Goal: Task Accomplishment & Management: Manage account settings

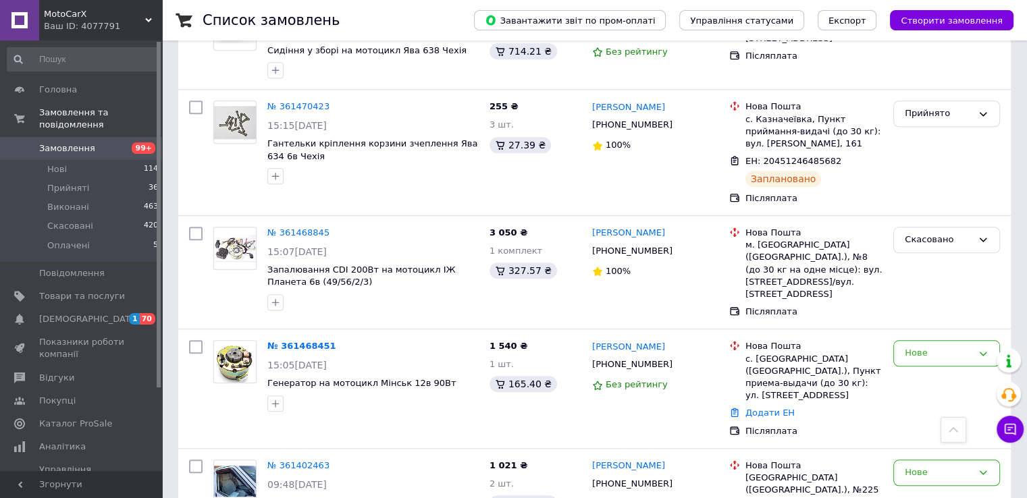
scroll to position [1282, 0]
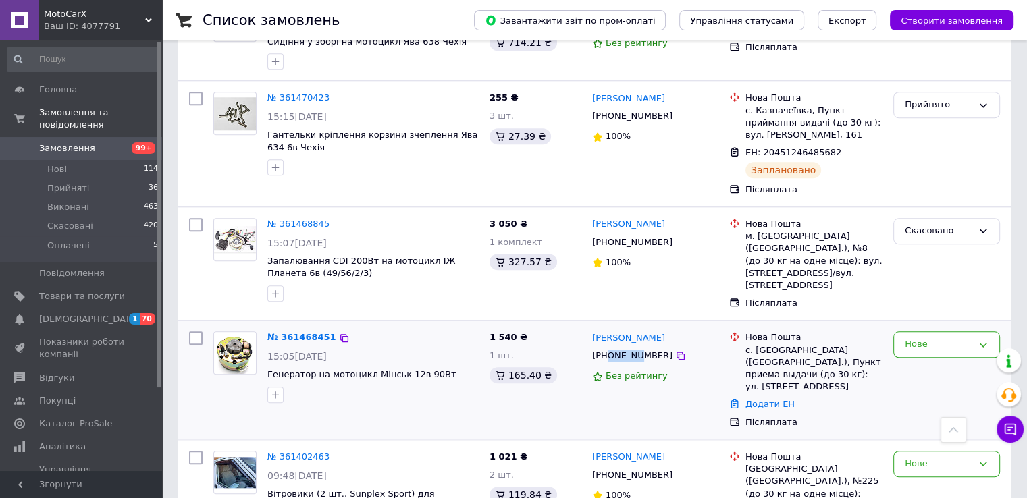
drag, startPoint x: 609, startPoint y: 273, endPoint x: 646, endPoint y: 273, distance: 37.1
click at [639, 347] on div "[PHONE_NUMBER]" at bounding box center [632, 356] width 86 height 18
click at [647, 347] on div "[PHONE_NUMBER]" at bounding box center [632, 356] width 86 height 18
click at [288, 332] on link "№ 361468451" at bounding box center [301, 337] width 69 height 10
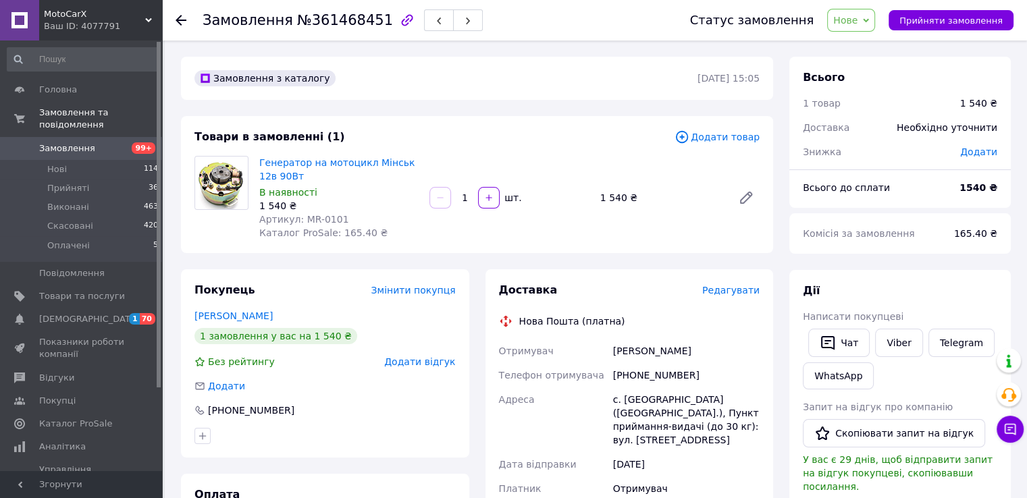
click at [180, 17] on use at bounding box center [180, 20] width 11 height 11
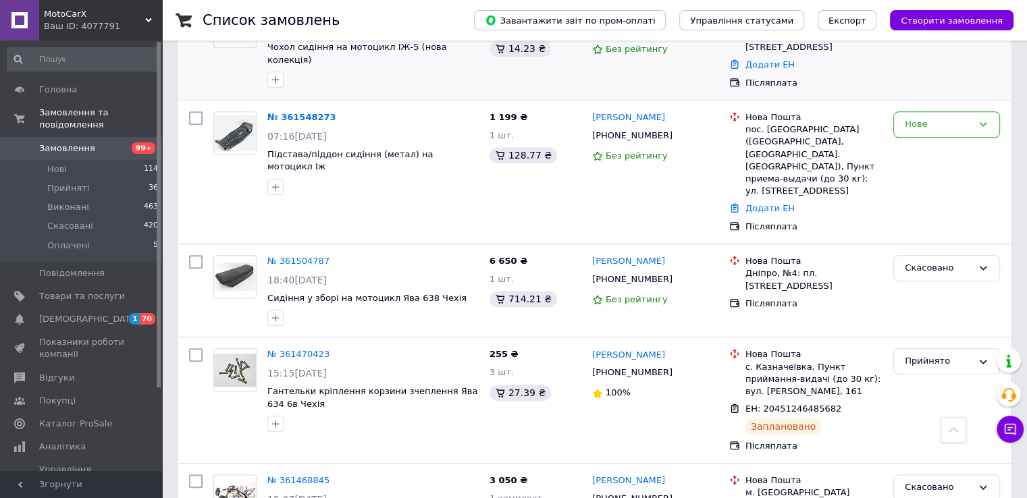
scroll to position [945, 0]
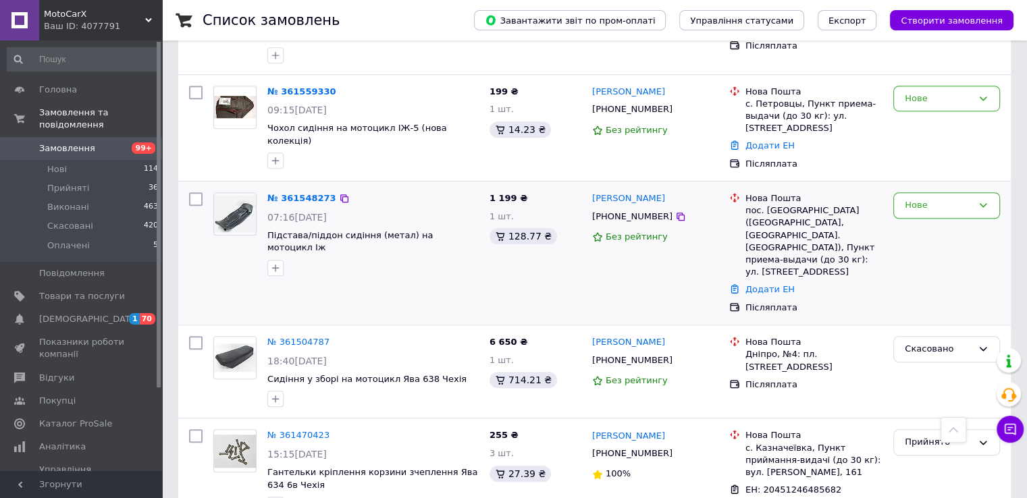
click at [218, 196] on img at bounding box center [235, 214] width 42 height 36
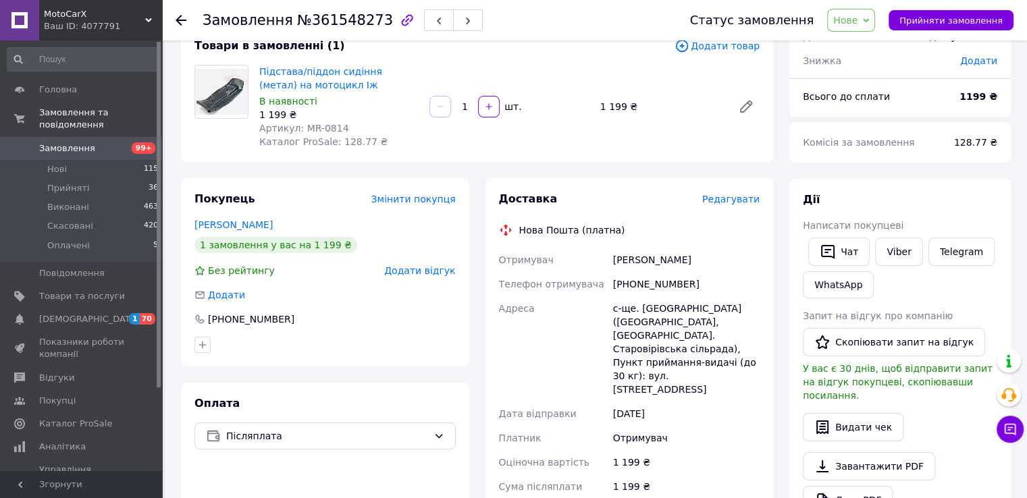
scroll to position [67, 0]
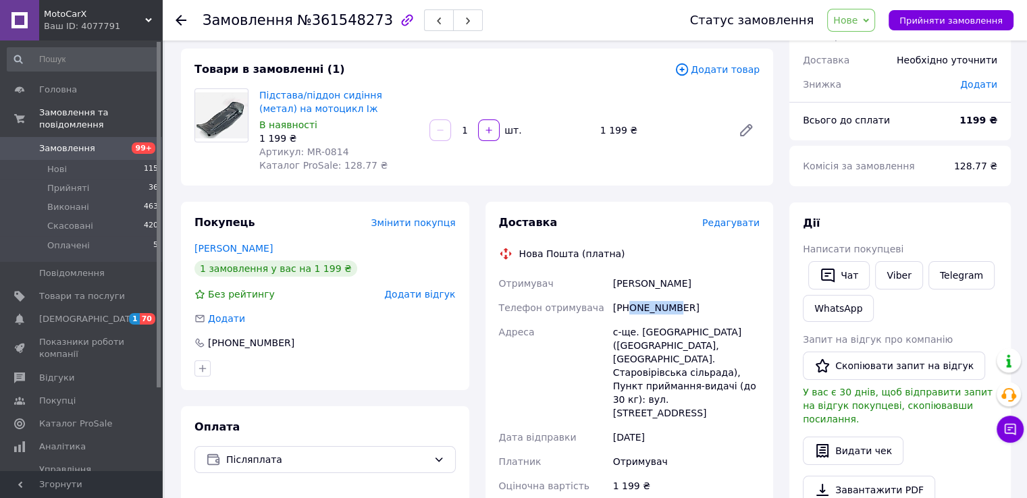
drag, startPoint x: 629, startPoint y: 309, endPoint x: 668, endPoint y: 317, distance: 39.3
click at [668, 317] on div "[PHONE_NUMBER]" at bounding box center [686, 308] width 152 height 24
click at [675, 303] on div "[PHONE_NUMBER]" at bounding box center [686, 308] width 152 height 24
drag, startPoint x: 651, startPoint y: 387, endPoint x: 664, endPoint y: 386, distance: 12.8
click at [664, 386] on div "с-ще. Слобожанське (Харківська обл., Красноградський р-н. Старовірівська сільра…" at bounding box center [686, 372] width 152 height 105
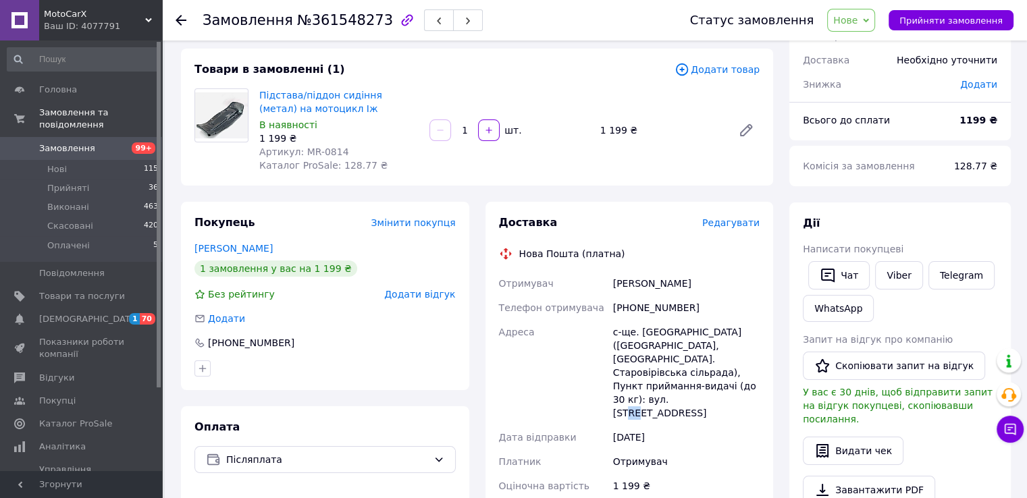
click at [679, 385] on div "с-ще. Слобожанське (Харківська обл., Красноградський р-н. Старовірівська сільра…" at bounding box center [686, 372] width 152 height 105
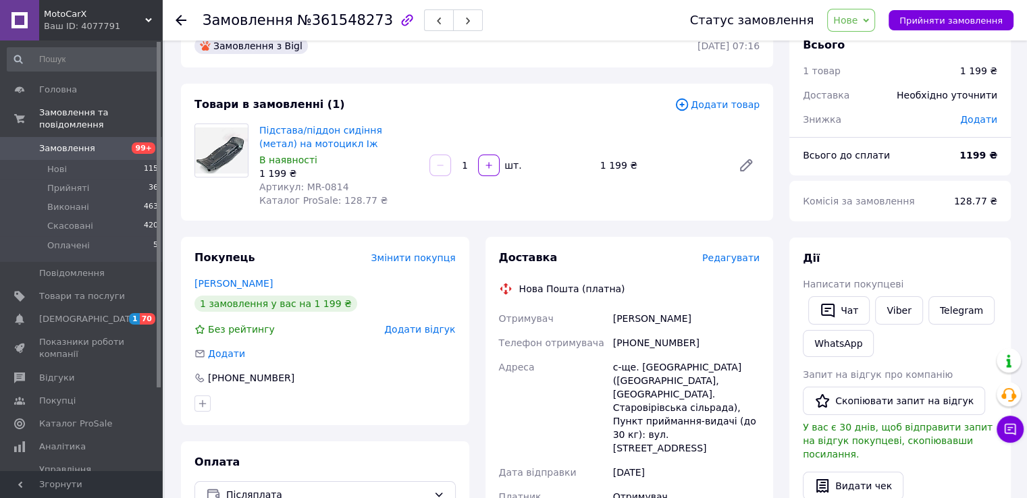
scroll to position [0, 0]
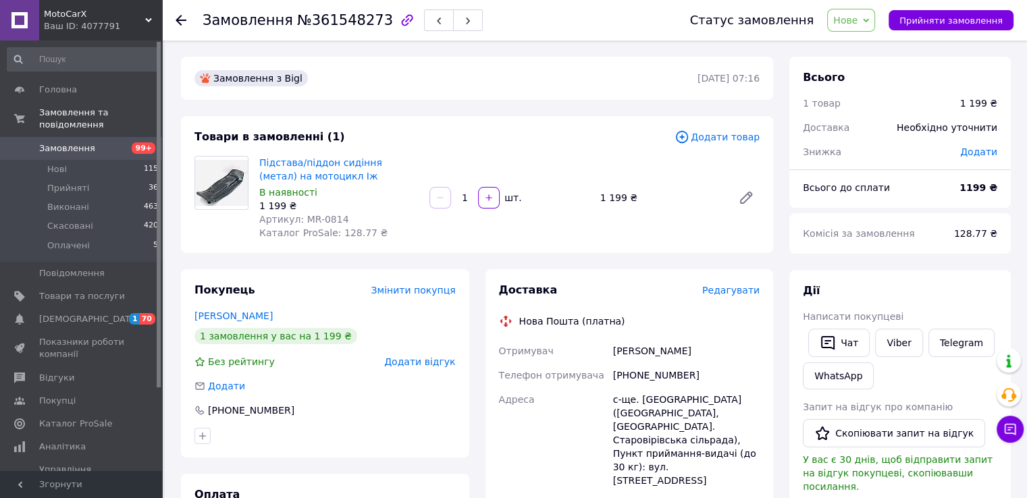
click at [310, 217] on span "Артикул: MR-0814" at bounding box center [304, 219] width 90 height 11
drag, startPoint x: 310, startPoint y: 217, endPoint x: 321, endPoint y: 217, distance: 10.8
click at [321, 217] on span "Артикул: MR-0814" at bounding box center [304, 219] width 90 height 11
copy span "MR-0814"
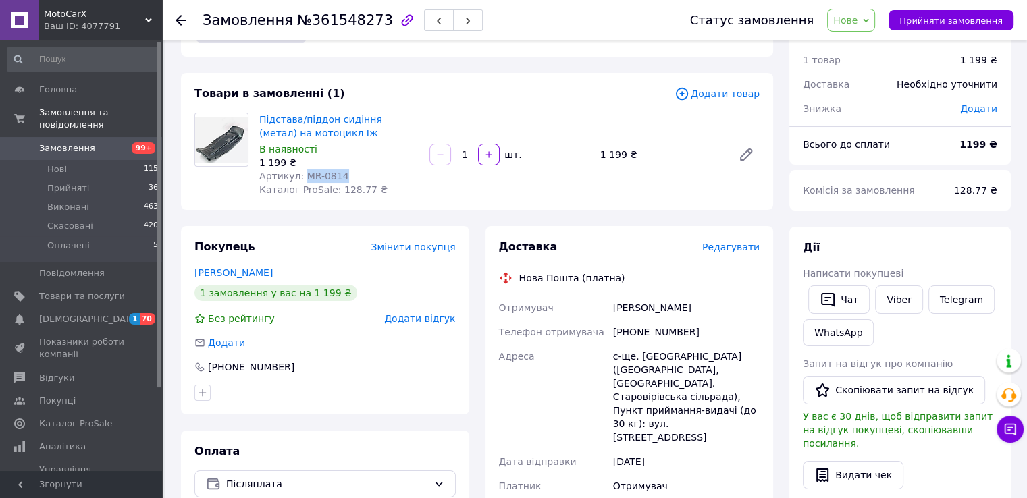
scroll to position [67, 0]
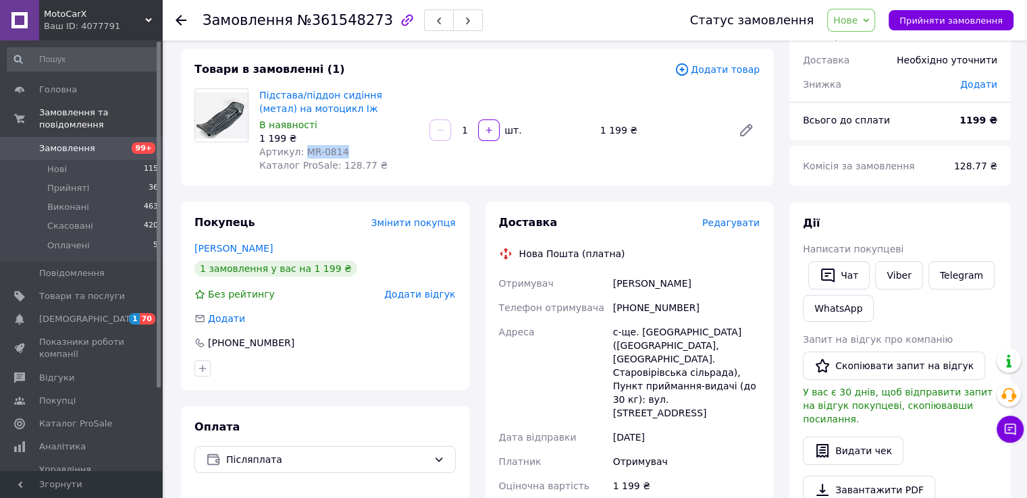
click at [655, 309] on div "+380951756052" at bounding box center [686, 308] width 152 height 24
click at [655, 309] on div "[PHONE_NUMBER]" at bounding box center [686, 308] width 152 height 24
copy div "+380951756052"
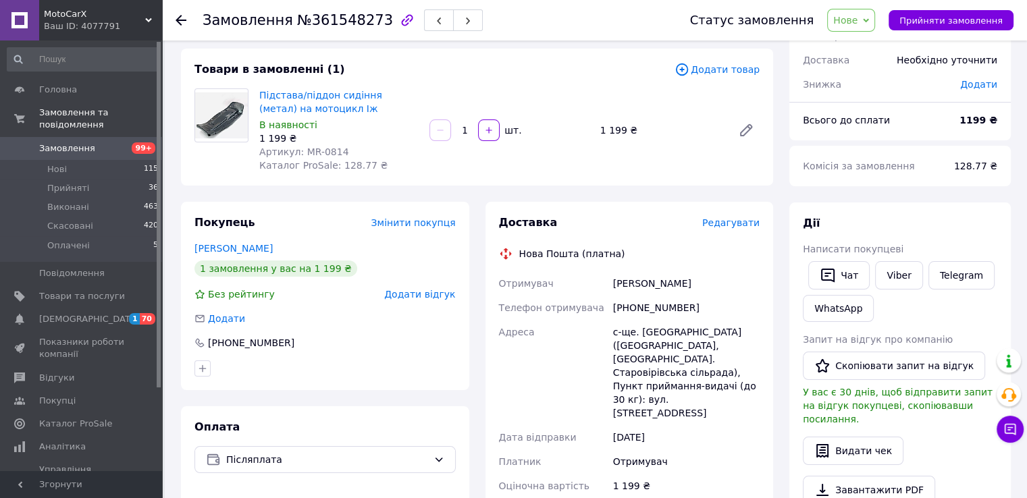
click at [629, 288] on div "Вегера Алина" at bounding box center [686, 283] width 152 height 24
copy div "Вегера Алина"
click at [667, 331] on div "с-ще. Слобожанське (Харківська обл., Красноградський р-н. Старовірівська сільра…" at bounding box center [686, 372] width 152 height 105
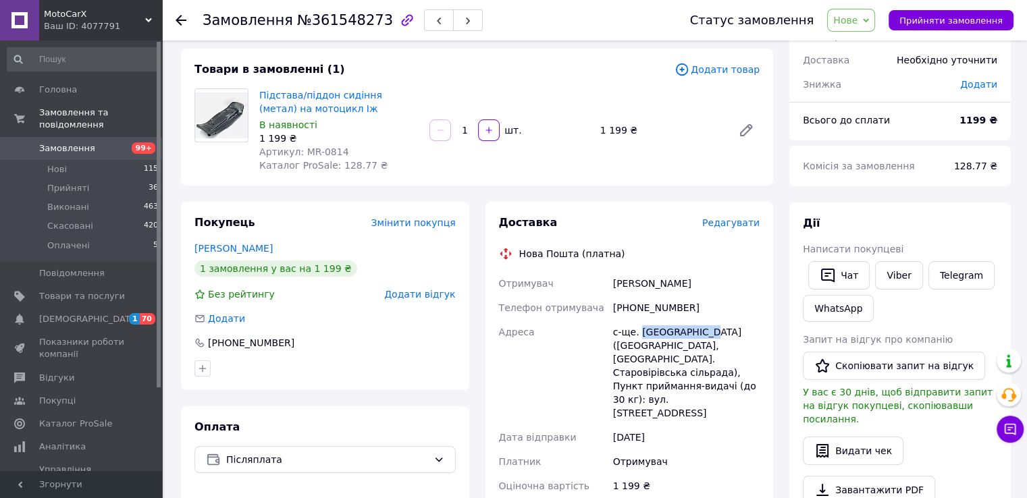
click at [667, 331] on div "с-ще. Слобожанське (Харківська обл., Красноградський р-н. Старовірівська сільра…" at bounding box center [686, 372] width 152 height 105
copy div "Слобожанське"
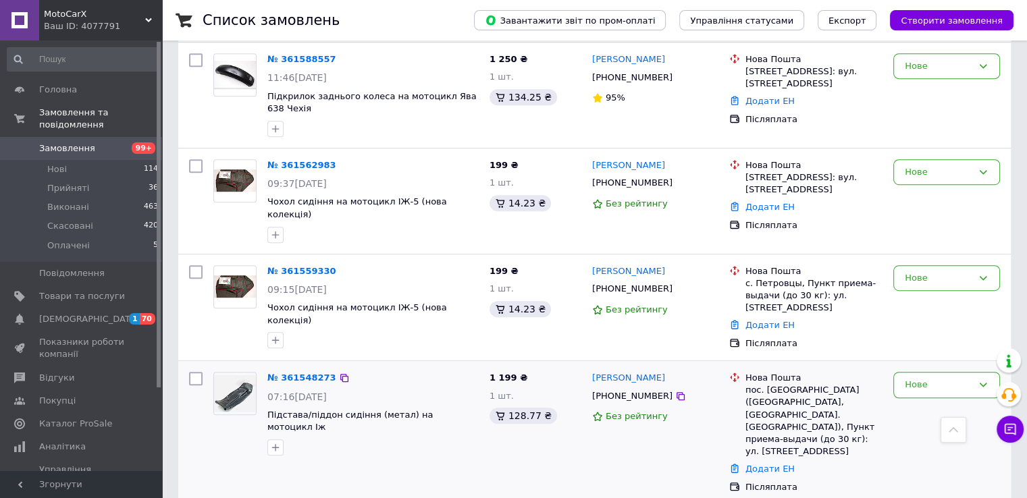
scroll to position [742, 0]
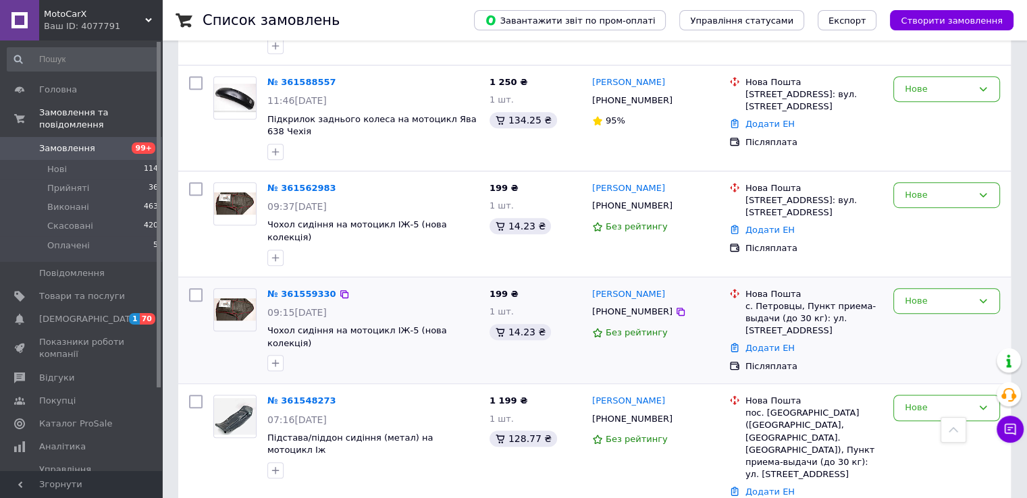
click at [250, 298] on img at bounding box center [235, 309] width 42 height 22
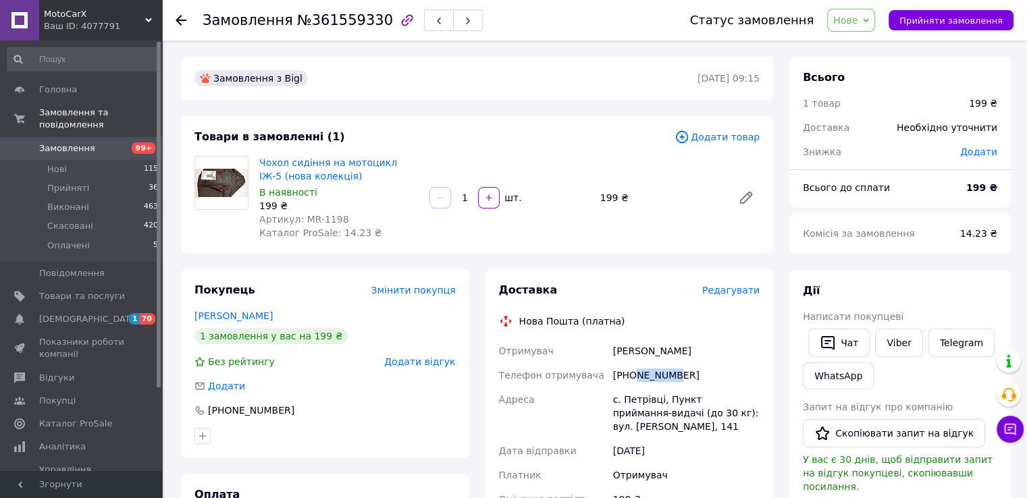
drag, startPoint x: 632, startPoint y: 379, endPoint x: 667, endPoint y: 385, distance: 35.6
click at [667, 385] on div "[PHONE_NUMBER]" at bounding box center [686, 375] width 152 height 24
click at [673, 379] on div "[PHONE_NUMBER]" at bounding box center [686, 375] width 152 height 24
drag, startPoint x: 653, startPoint y: 378, endPoint x: 667, endPoint y: 380, distance: 13.6
click at [665, 381] on div "[PHONE_NUMBER]" at bounding box center [686, 375] width 152 height 24
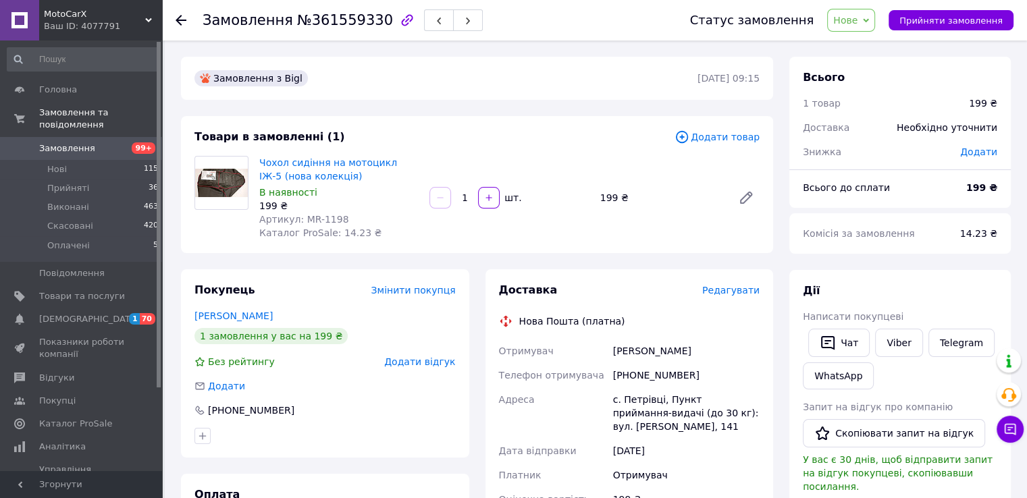
click at [668, 379] on div "[PHONE_NUMBER]" at bounding box center [686, 375] width 152 height 24
drag, startPoint x: 628, startPoint y: 428, endPoint x: 615, endPoint y: 426, distance: 13.0
click at [615, 425] on div "с. Петрівці, Пункт приймання-видачі (до 30 кг): вул. [PERSON_NAME], 141" at bounding box center [686, 412] width 152 height 51
click at [645, 427] on div "с. Петрівці, Пункт приймання-видачі (до 30 кг): вул. [PERSON_NAME], 141" at bounding box center [686, 412] width 152 height 51
click at [938, 21] on span "Прийняти замовлення" at bounding box center [950, 21] width 103 height 10
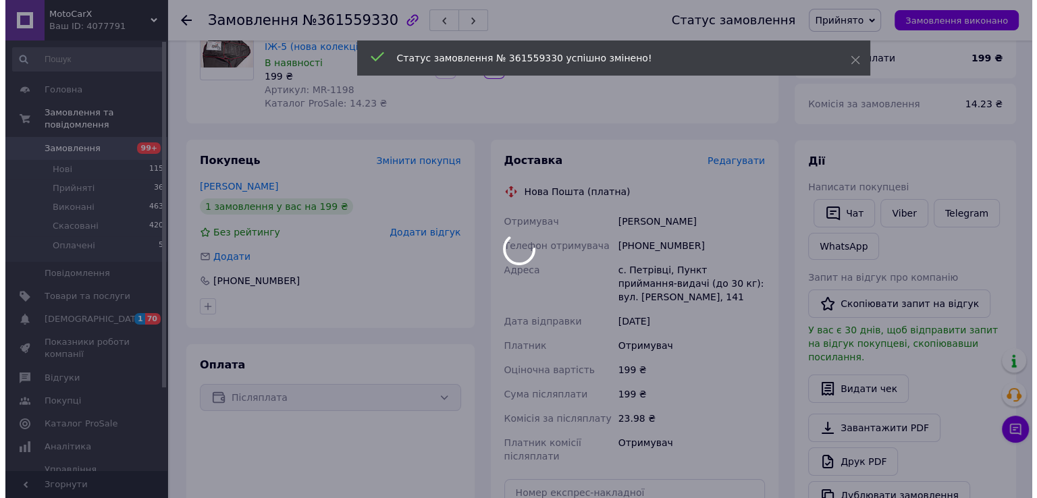
scroll to position [135, 0]
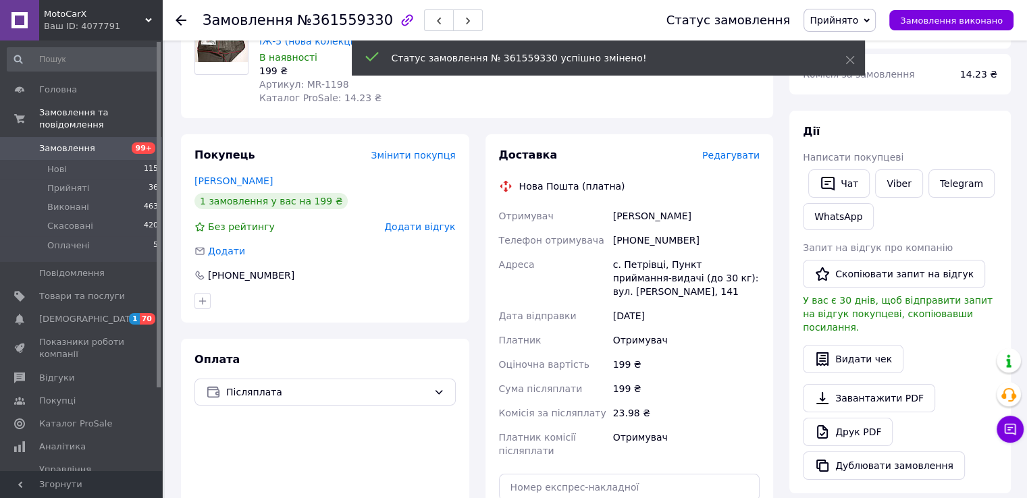
click at [726, 159] on span "Редагувати" at bounding box center [730, 155] width 57 height 11
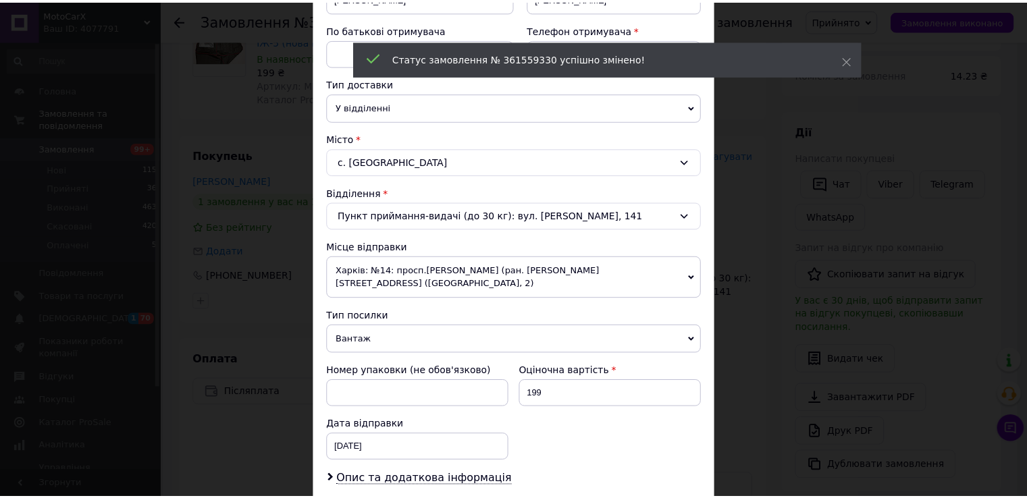
scroll to position [472, 0]
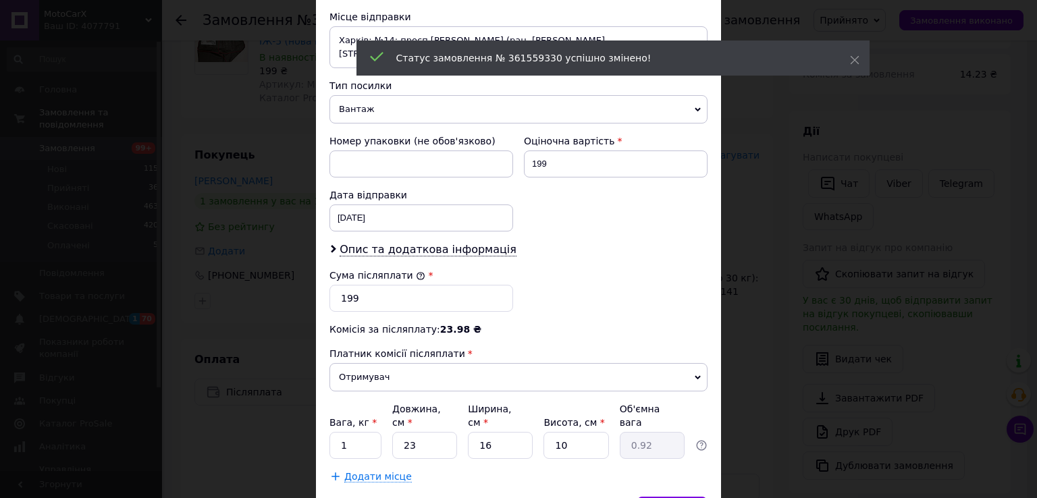
click at [817, 322] on div "× Редагування доставки Спосіб доставки Нова Пошта (платна) Платник Отримувач Ві…" at bounding box center [518, 249] width 1037 height 498
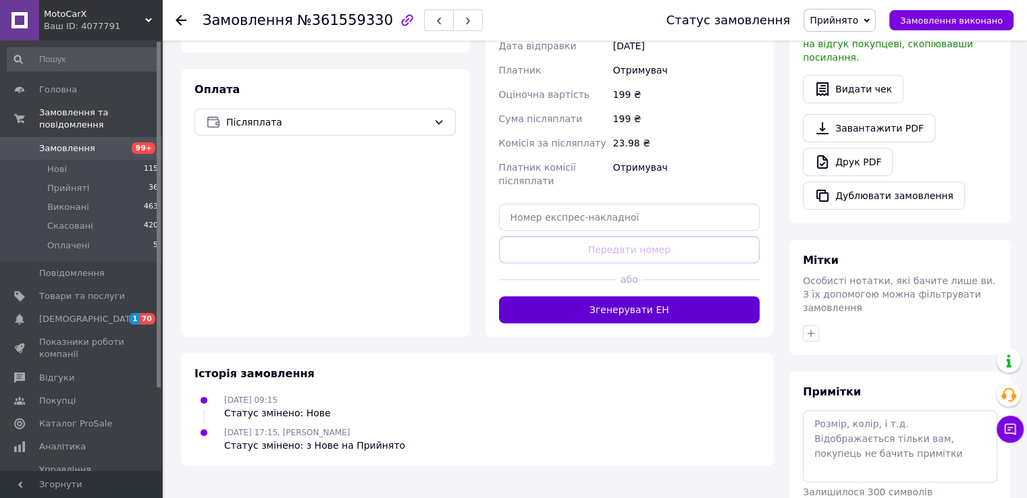
click at [657, 317] on button "Згенерувати ЕН" at bounding box center [629, 309] width 261 height 27
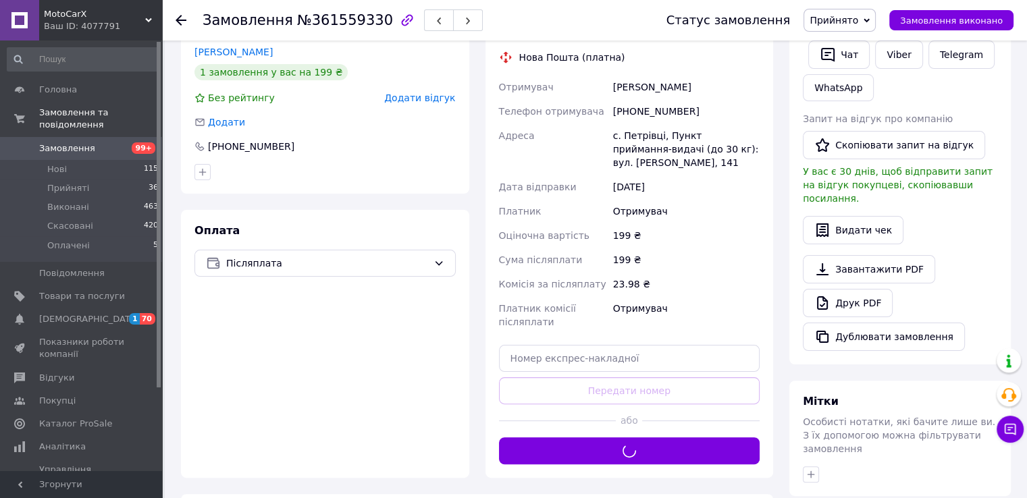
scroll to position [135, 0]
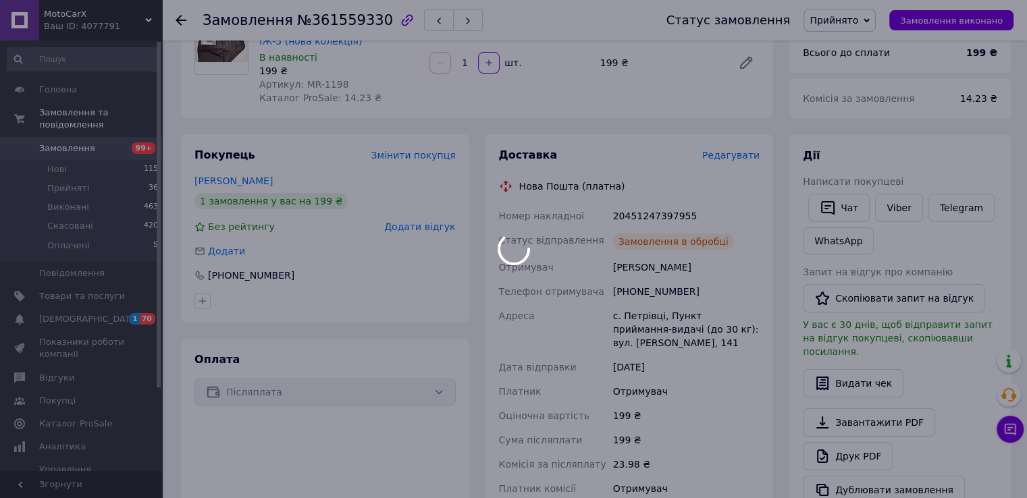
click at [649, 221] on div at bounding box center [513, 249] width 1027 height 498
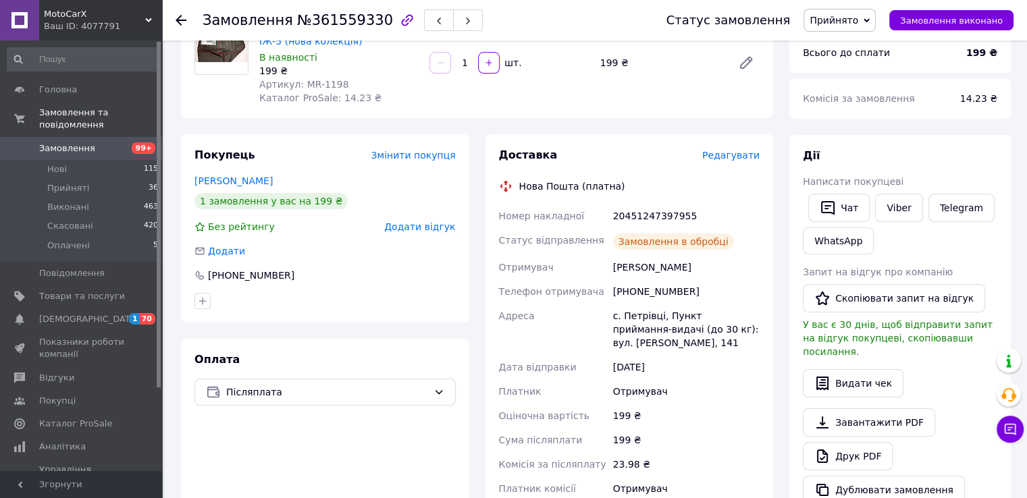
click at [639, 213] on div "20451247397955" at bounding box center [686, 216] width 152 height 24
copy div "20451247397955"
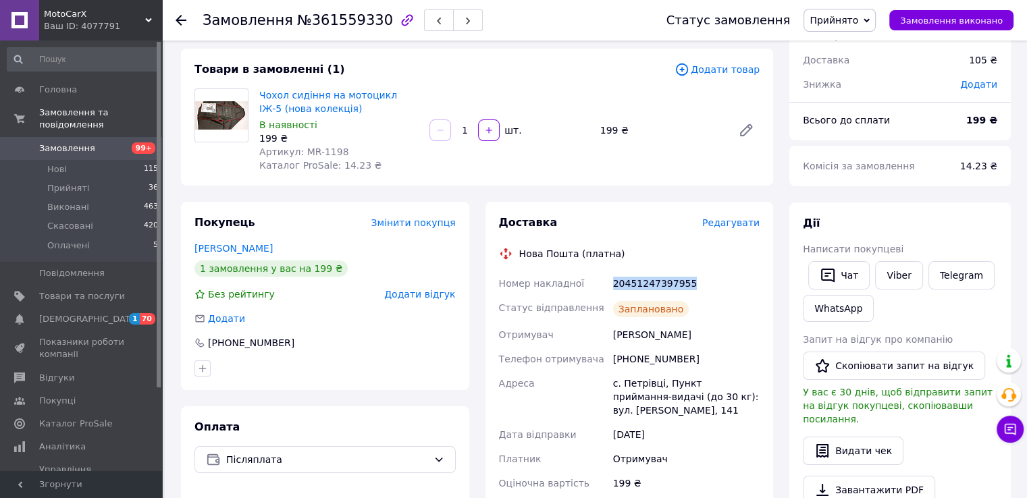
scroll to position [67, 0]
click at [304, 149] on span "Артикул: MR-1198" at bounding box center [304, 151] width 90 height 11
drag, startPoint x: 304, startPoint y: 149, endPoint x: 331, endPoint y: 148, distance: 27.0
click at [331, 148] on span "Артикул: MR-1198" at bounding box center [304, 151] width 90 height 11
copy span "MR-1198"
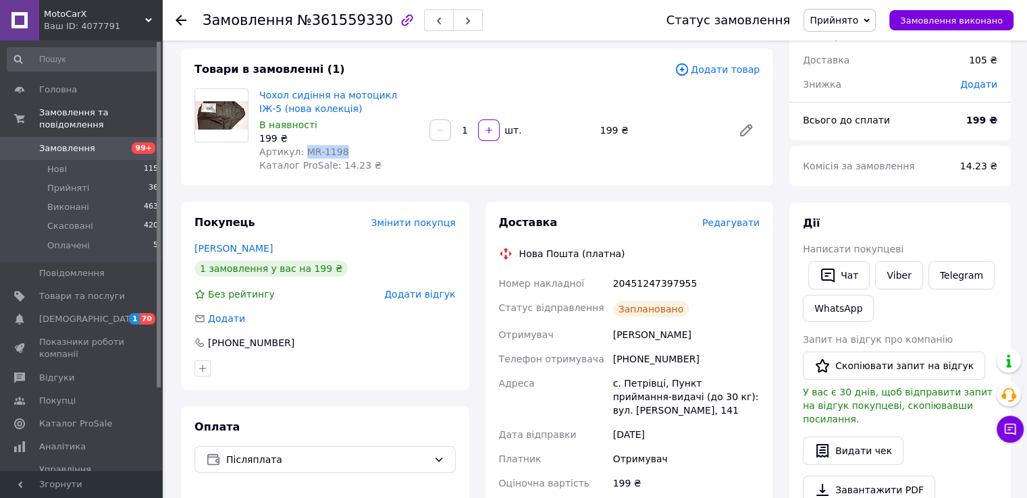
scroll to position [0, 0]
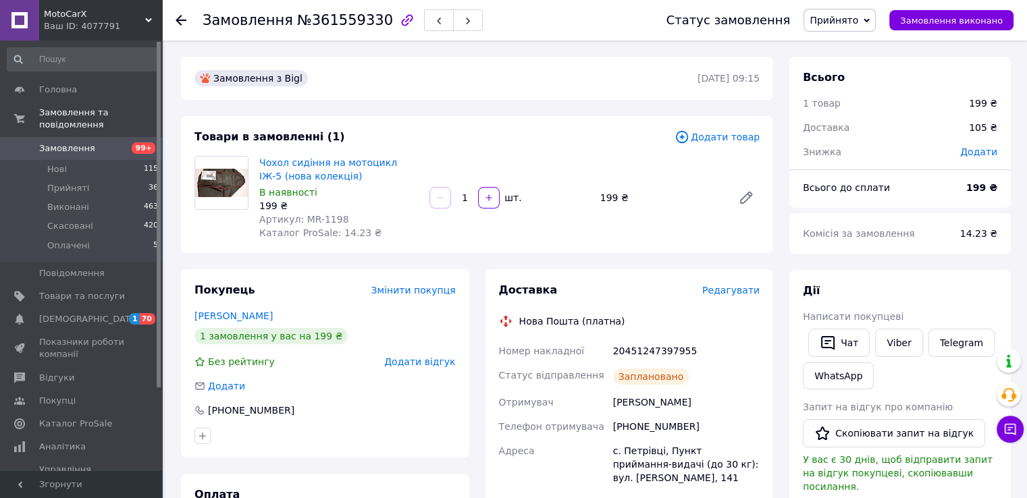
drag, startPoint x: 374, startPoint y: 180, endPoint x: 381, endPoint y: 179, distance: 6.8
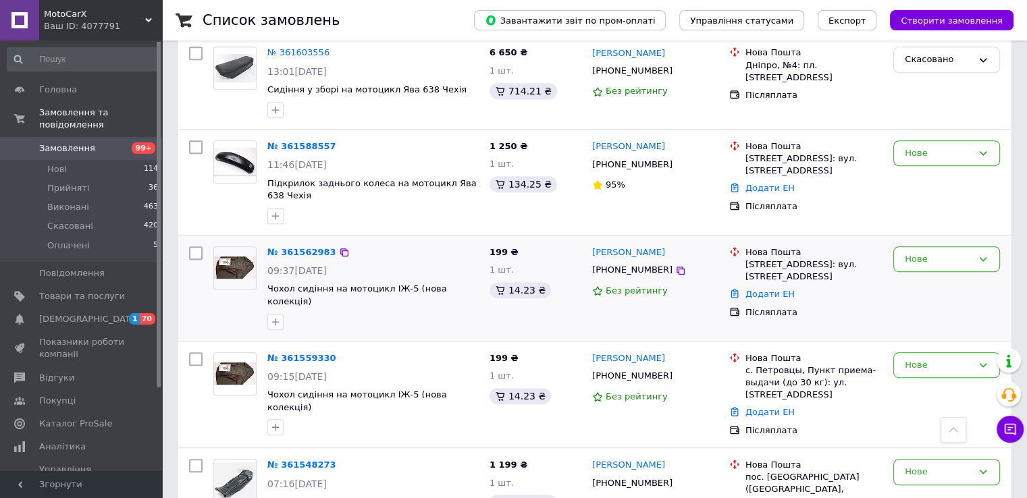
scroll to position [607, 0]
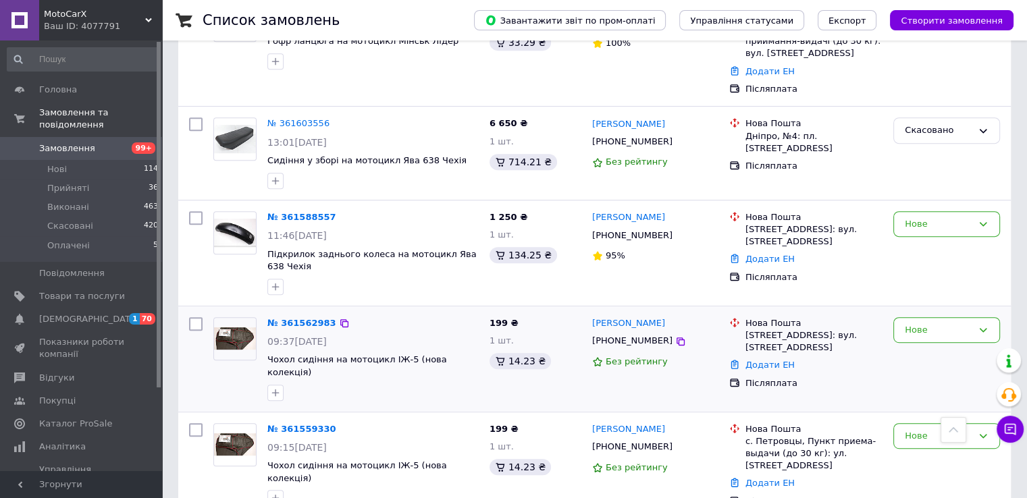
click at [239, 327] on img at bounding box center [235, 338] width 42 height 22
click at [483, 312] on div "№ 361562983 09:37, 12.09.2025 Чохол сидіння на мотоцикл ІЖ-5 (нова колекція)" at bounding box center [373, 359] width 222 height 94
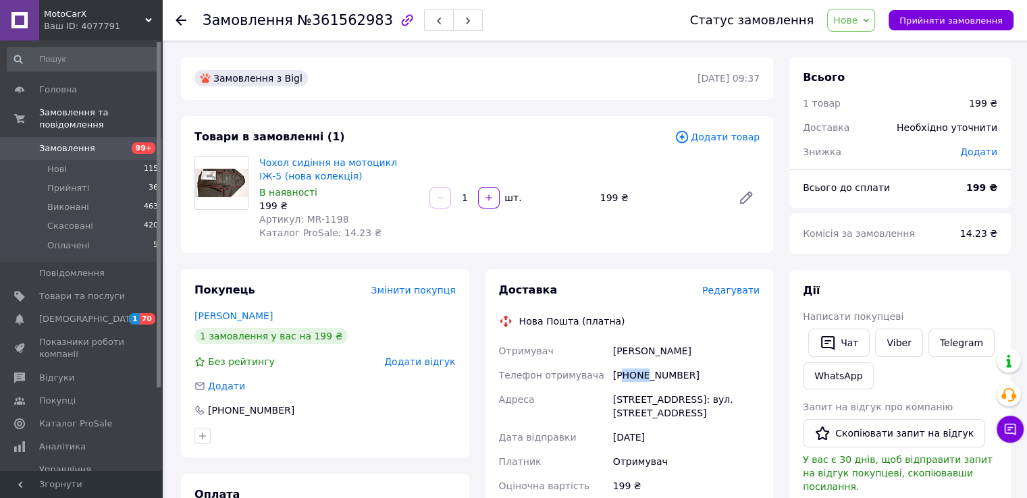
drag, startPoint x: 632, startPoint y: 377, endPoint x: 643, endPoint y: 379, distance: 11.1
click at [643, 379] on div "[PHONE_NUMBER]" at bounding box center [686, 375] width 152 height 24
click at [632, 379] on div "[PHONE_NUMBER]" at bounding box center [686, 375] width 152 height 24
drag, startPoint x: 630, startPoint y: 379, endPoint x: 668, endPoint y: 384, distance: 37.5
click at [668, 384] on div "[PHONE_NUMBER]" at bounding box center [686, 375] width 152 height 24
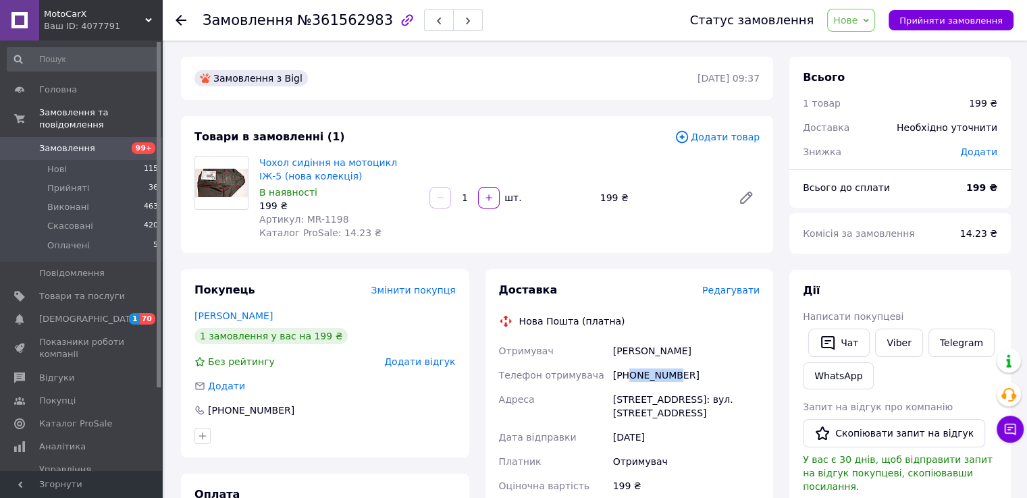
click at [670, 375] on div "[PHONE_NUMBER]" at bounding box center [686, 375] width 152 height 24
click at [634, 379] on div "[PHONE_NUMBER]" at bounding box center [686, 375] width 152 height 24
drag, startPoint x: 628, startPoint y: 377, endPoint x: 662, endPoint y: 380, distance: 33.9
click at [662, 380] on div "[PHONE_NUMBER]" at bounding box center [686, 375] width 152 height 24
click at [667, 377] on div "[PHONE_NUMBER]" at bounding box center [686, 375] width 152 height 24
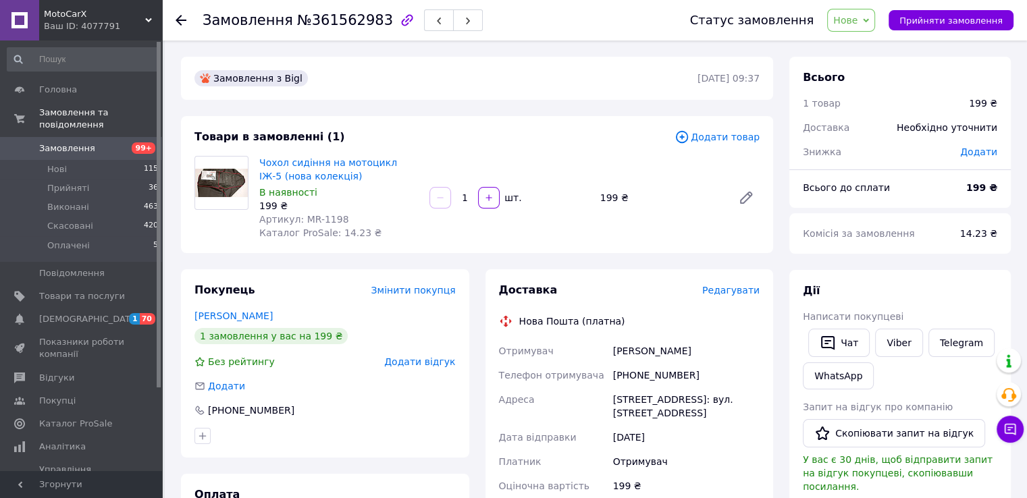
click at [305, 218] on span "Артикул: MR-1198" at bounding box center [304, 219] width 90 height 11
drag, startPoint x: 305, startPoint y: 218, endPoint x: 315, endPoint y: 217, distance: 9.5
click at [315, 217] on span "Артикул: MR-1198" at bounding box center [304, 219] width 90 height 11
click at [337, 217] on div "Артикул: MR-1198" at bounding box center [338, 219] width 159 height 13
click at [277, 166] on link "Чохол сидіння на мотоцикл ІЖ-5 (нова колекція)" at bounding box center [328, 169] width 138 height 24
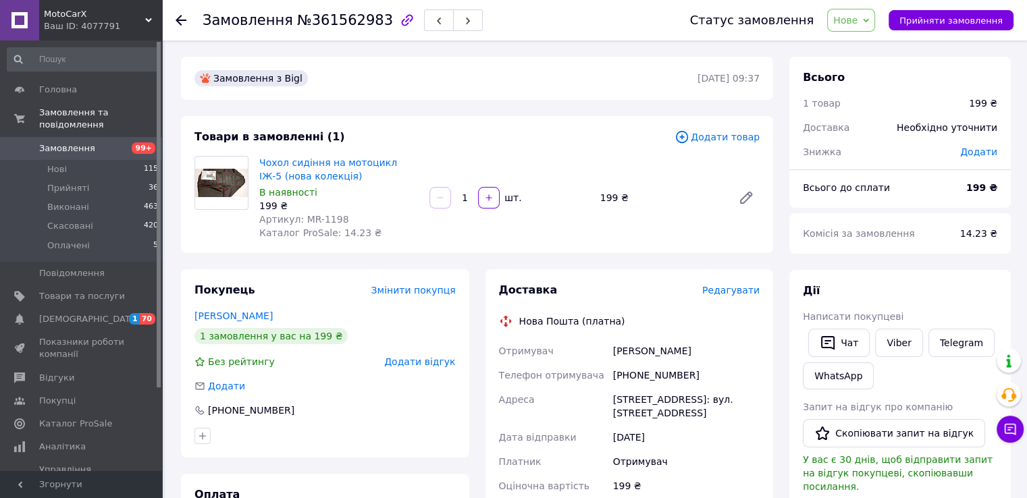
click at [302, 223] on span "Артикул: MR-1198" at bounding box center [304, 219] width 90 height 11
drag, startPoint x: 302, startPoint y: 223, endPoint x: 321, endPoint y: 221, distance: 19.0
click at [318, 221] on span "Артикул: MR-1198" at bounding box center [304, 219] width 90 height 11
click at [339, 218] on div "Артикул: MR-1198" at bounding box center [338, 219] width 159 height 13
click at [282, 165] on link "Чохол сидіння на мотоцикл ІЖ-5 (нова колекція)" at bounding box center [328, 169] width 138 height 24
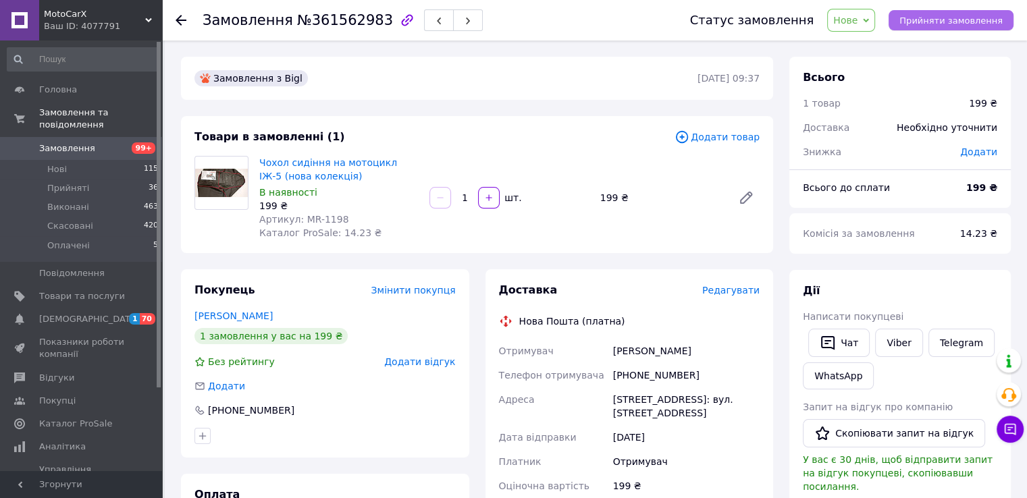
click at [936, 22] on span "Прийняти замовлення" at bounding box center [950, 21] width 103 height 10
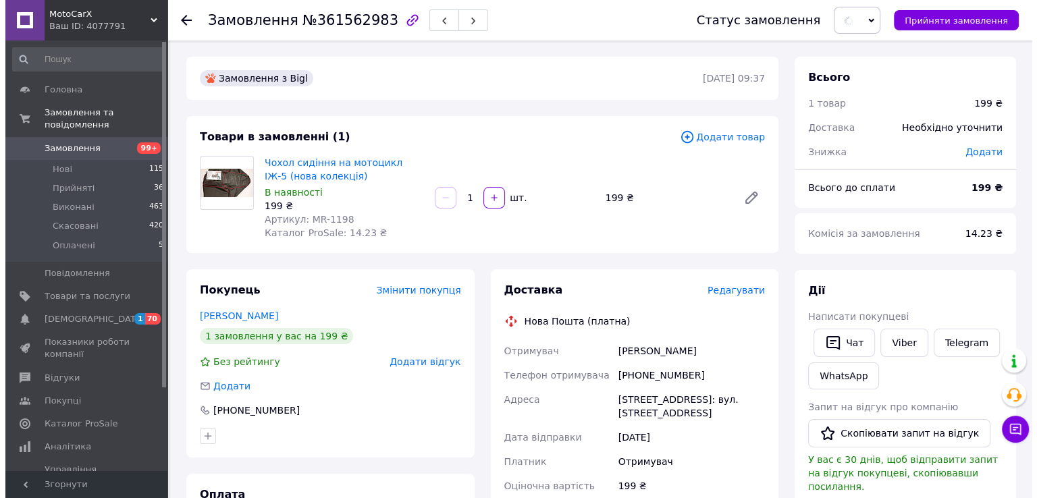
scroll to position [67, 0]
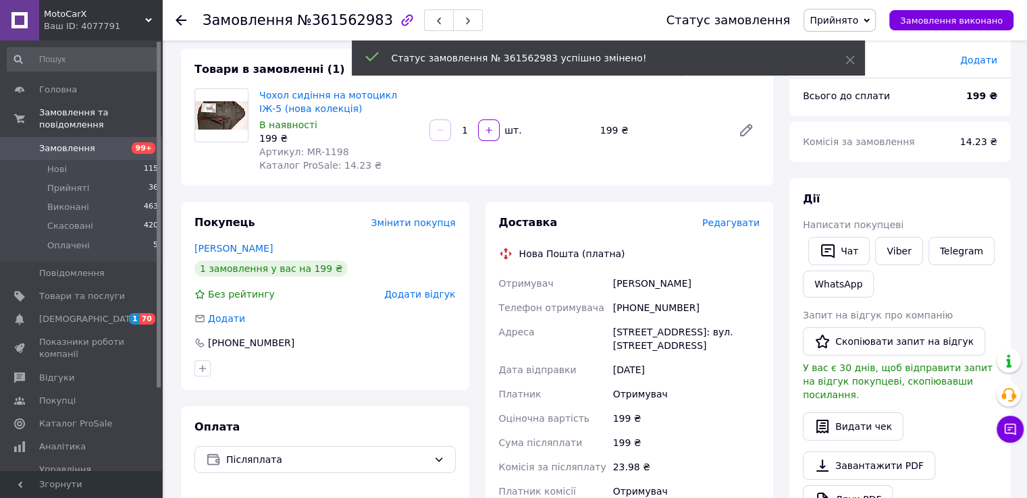
click at [726, 228] on span "Редагувати" at bounding box center [730, 222] width 57 height 11
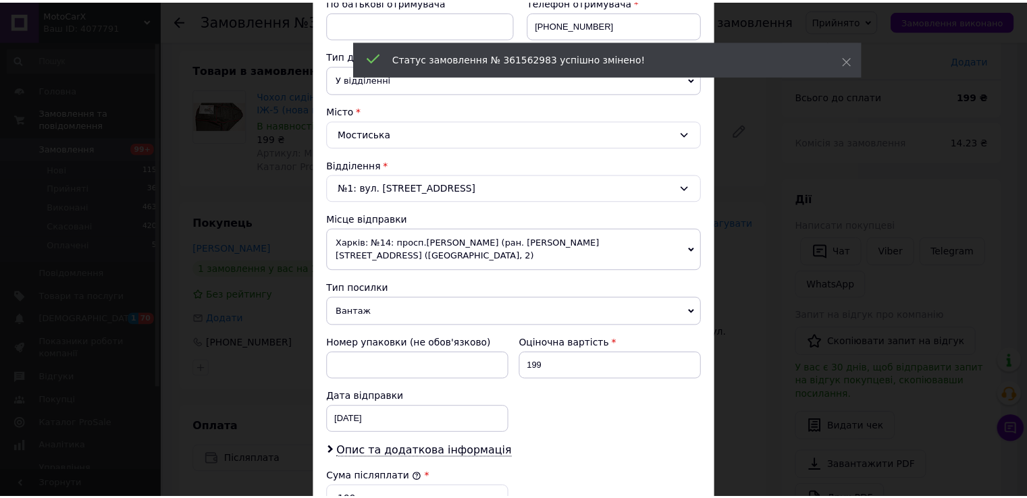
scroll to position [472, 0]
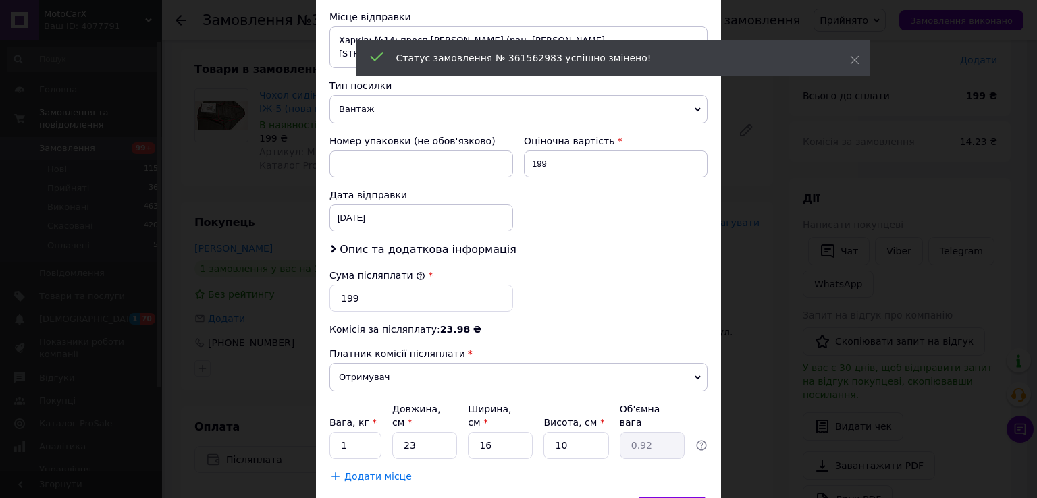
click at [827, 373] on div "× Редагування доставки Спосіб доставки Нова Пошта (платна) Платник Отримувач Ві…" at bounding box center [518, 249] width 1037 height 498
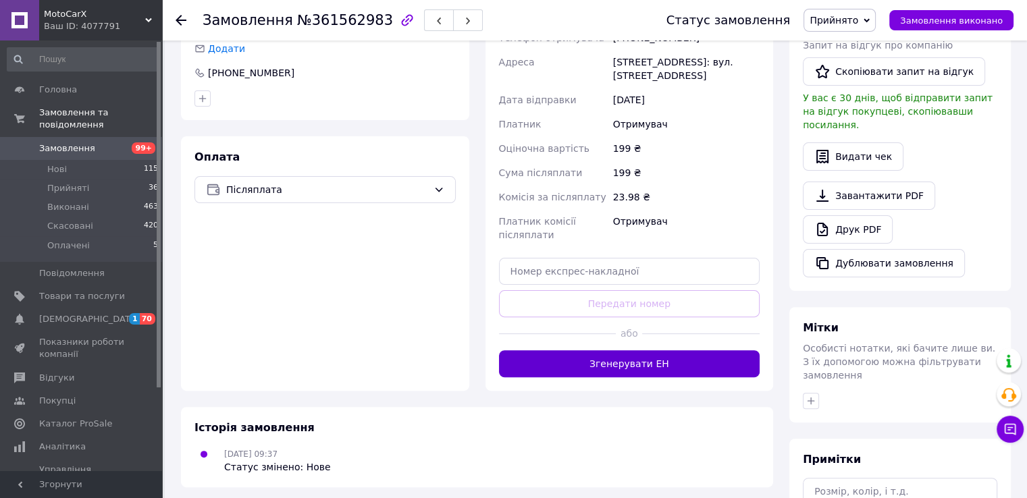
click at [636, 350] on button "Згенерувати ЕН" at bounding box center [629, 363] width 261 height 27
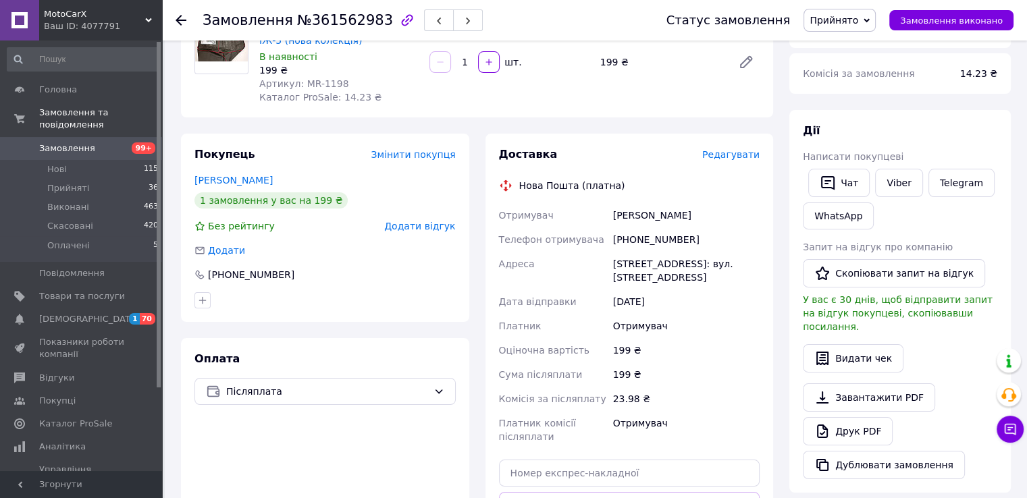
scroll to position [135, 0]
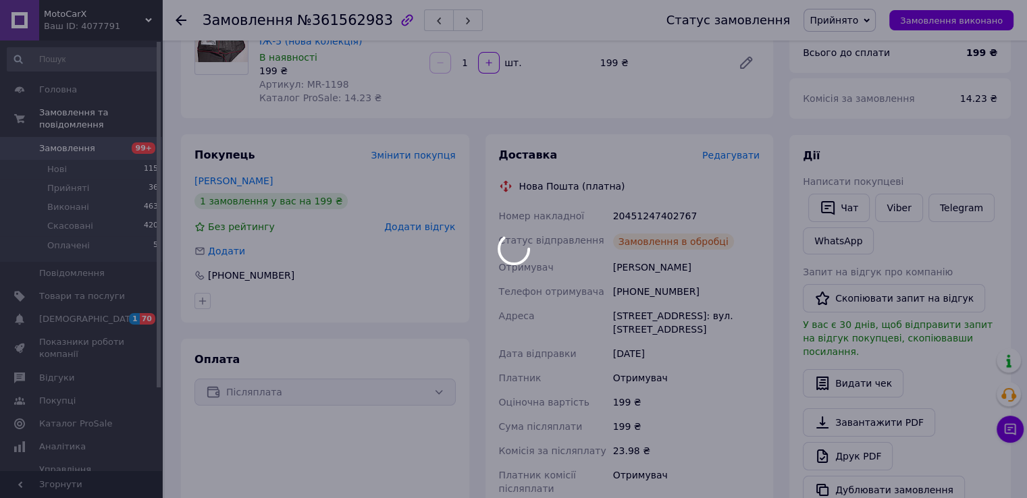
click at [651, 213] on div at bounding box center [513, 249] width 1027 height 498
click at [652, 217] on div at bounding box center [513, 249] width 1027 height 498
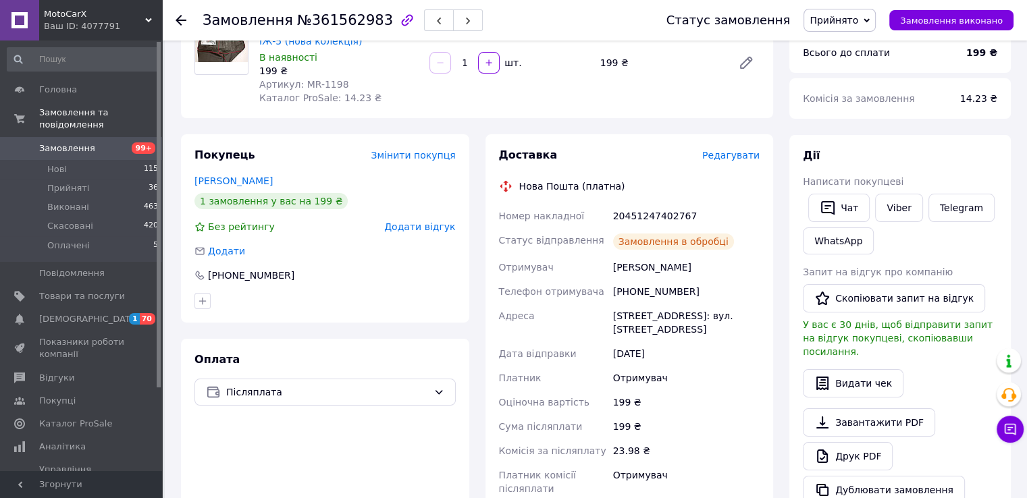
click at [650, 221] on div "20451247402767" at bounding box center [686, 216] width 152 height 24
copy div "20451247402767"
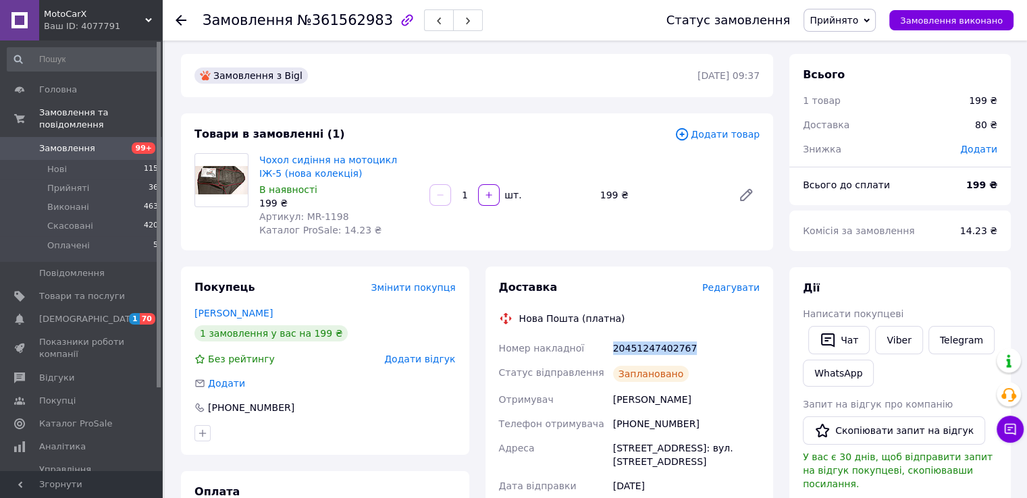
scroll to position [0, 0]
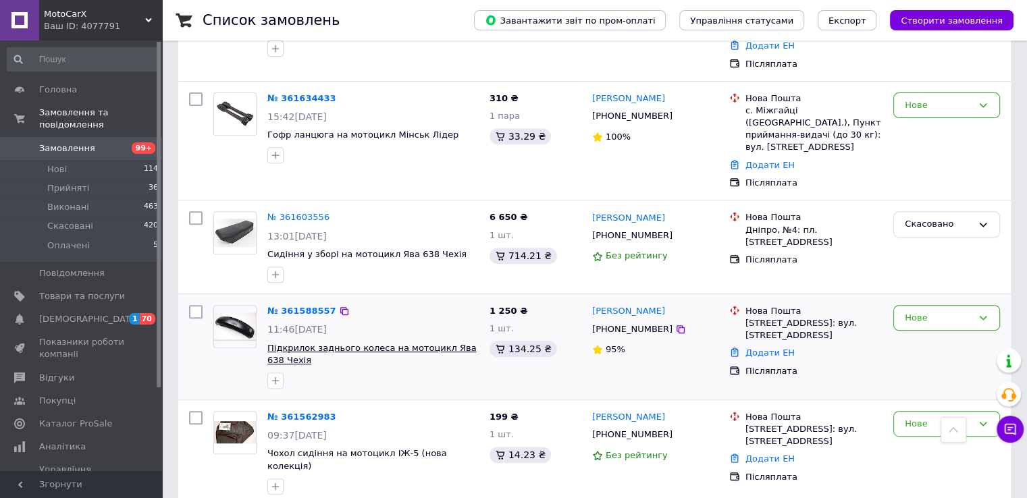
scroll to position [472, 0]
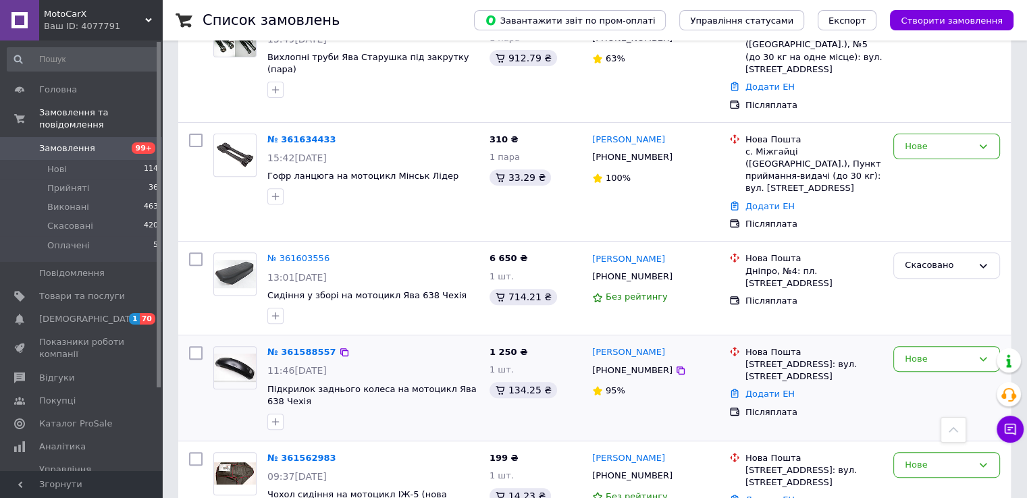
click at [238, 354] on img at bounding box center [235, 368] width 42 height 28
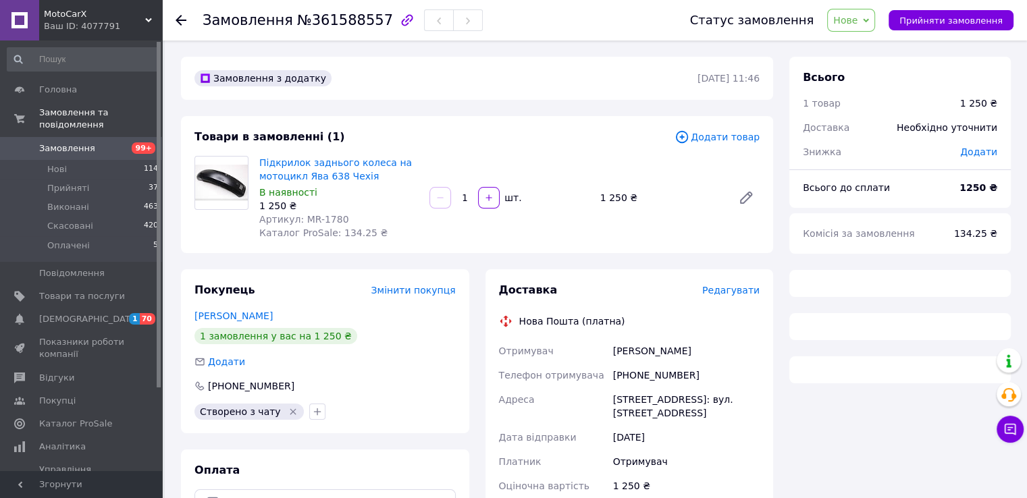
click at [304, 217] on span "Артикул: MR-1780" at bounding box center [304, 219] width 90 height 11
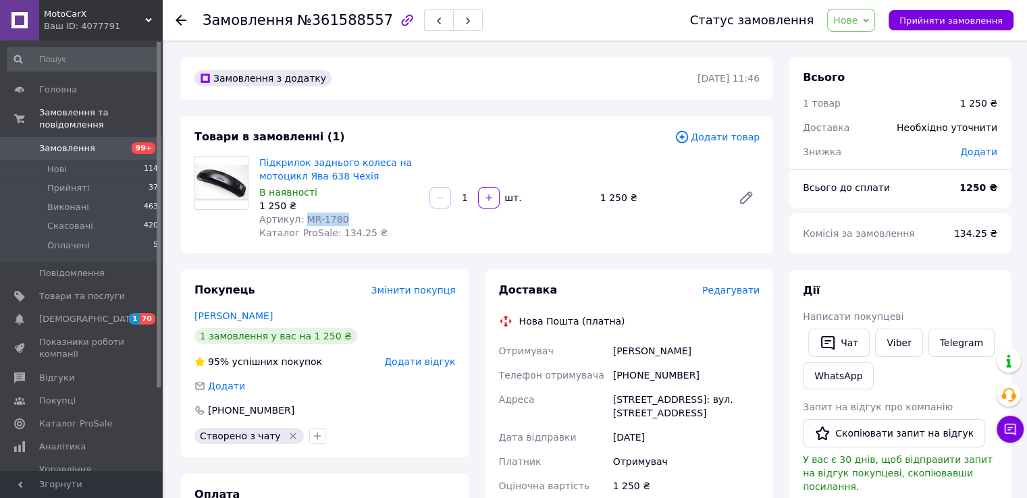
drag, startPoint x: 304, startPoint y: 217, endPoint x: 331, endPoint y: 221, distance: 26.5
click at [331, 221] on span "Артикул: MR-1780" at bounding box center [304, 219] width 90 height 11
copy span "MR-1780"
click at [641, 380] on div "[PHONE_NUMBER]" at bounding box center [686, 375] width 152 height 24
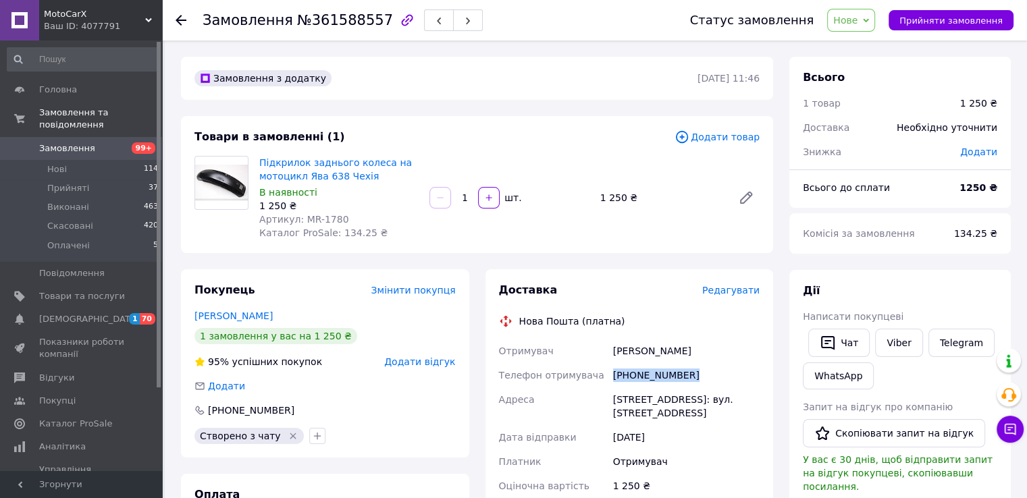
click at [641, 381] on div "[PHONE_NUMBER]" at bounding box center [686, 375] width 152 height 24
copy div "[PHONE_NUMBER]"
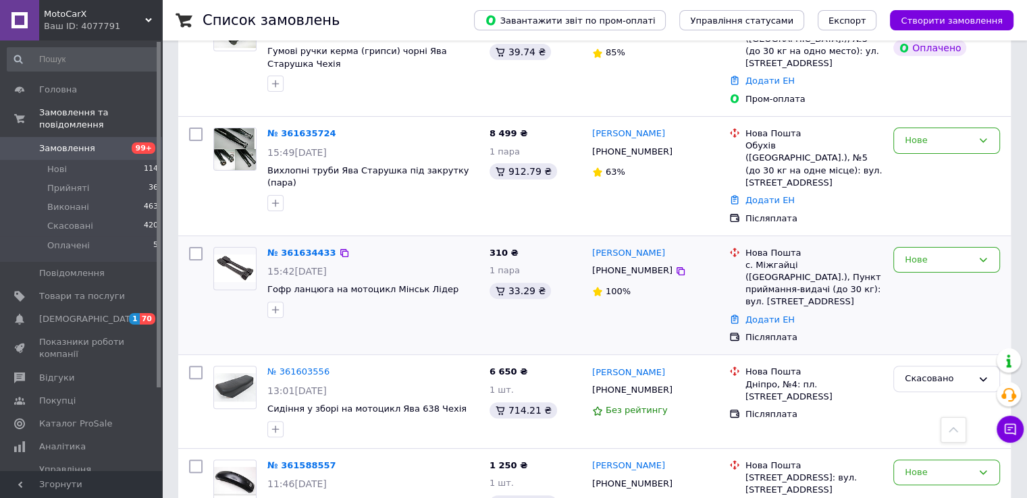
scroll to position [337, 0]
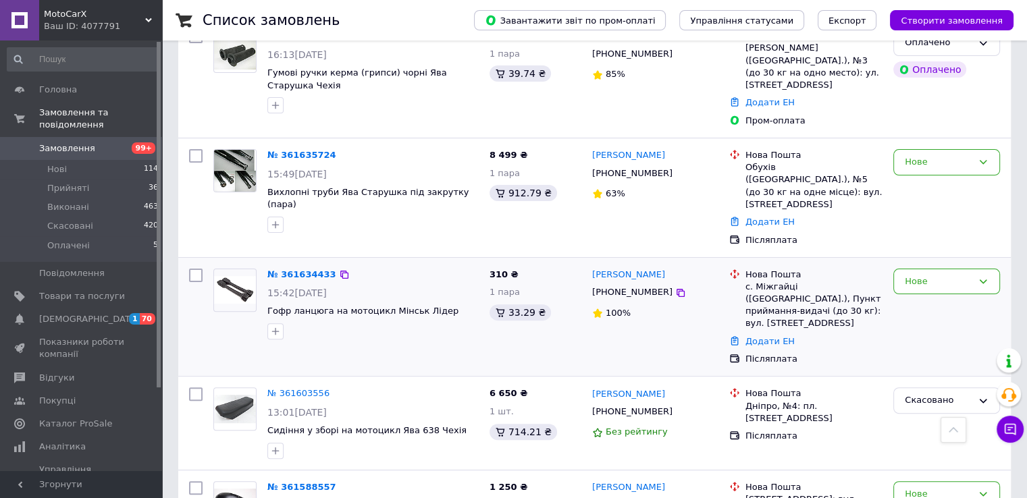
click at [236, 276] on img at bounding box center [235, 290] width 42 height 28
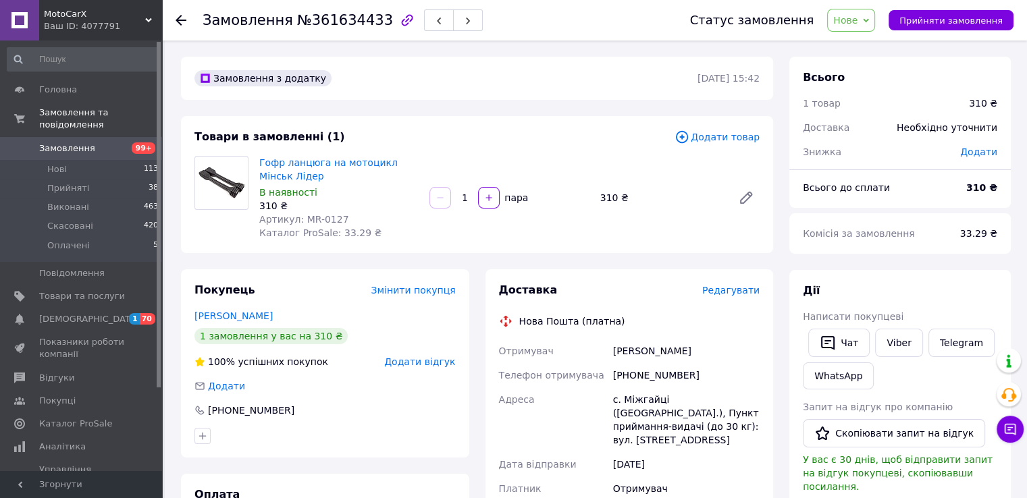
click at [305, 219] on span "Артикул: MR-0127" at bounding box center [304, 219] width 90 height 11
drag, startPoint x: 305, startPoint y: 219, endPoint x: 379, endPoint y: 249, distance: 80.0
click at [309, 220] on span "Артикул: MR-0127" at bounding box center [304, 219] width 90 height 11
click at [664, 383] on div "[PHONE_NUMBER]" at bounding box center [686, 375] width 152 height 24
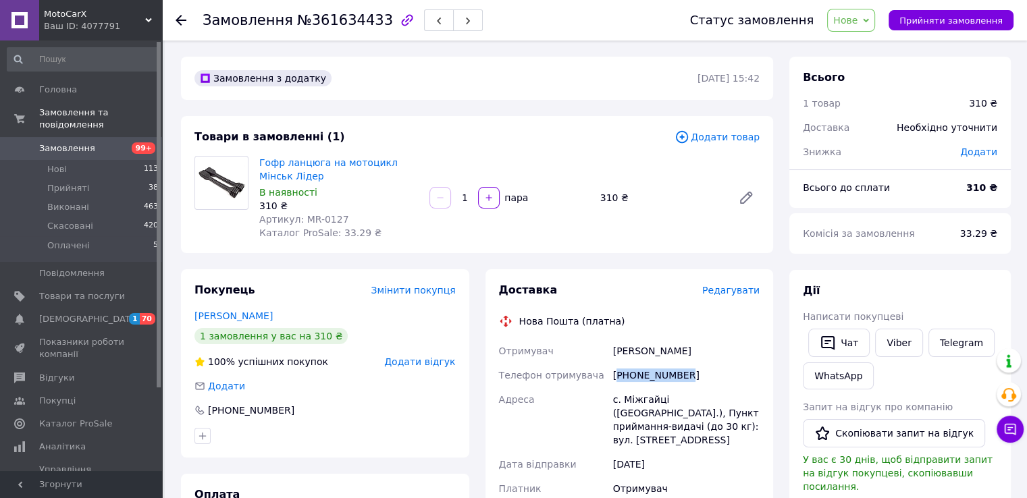
copy div "380965716012"
click at [302, 217] on span "Артикул: MR-0127" at bounding box center [304, 219] width 90 height 11
drag, startPoint x: 302, startPoint y: 217, endPoint x: 329, endPoint y: 217, distance: 27.0
click at [329, 217] on span "Артикул: MR-0127" at bounding box center [304, 219] width 90 height 11
copy span "MR-0127"
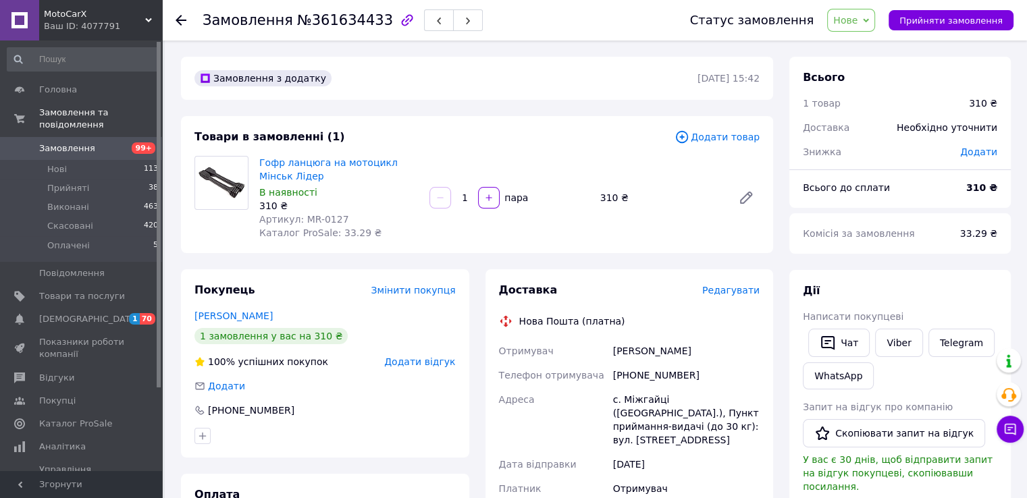
click at [616, 289] on div "Доставка" at bounding box center [600, 291] width 203 height 16
drag, startPoint x: 628, startPoint y: 377, endPoint x: 661, endPoint y: 384, distance: 34.4
click at [661, 384] on div "+380965716012" at bounding box center [686, 375] width 152 height 24
click at [666, 379] on div "+380965716012" at bounding box center [686, 375] width 152 height 24
click at [187, 17] on div at bounding box center [188, 20] width 27 height 40
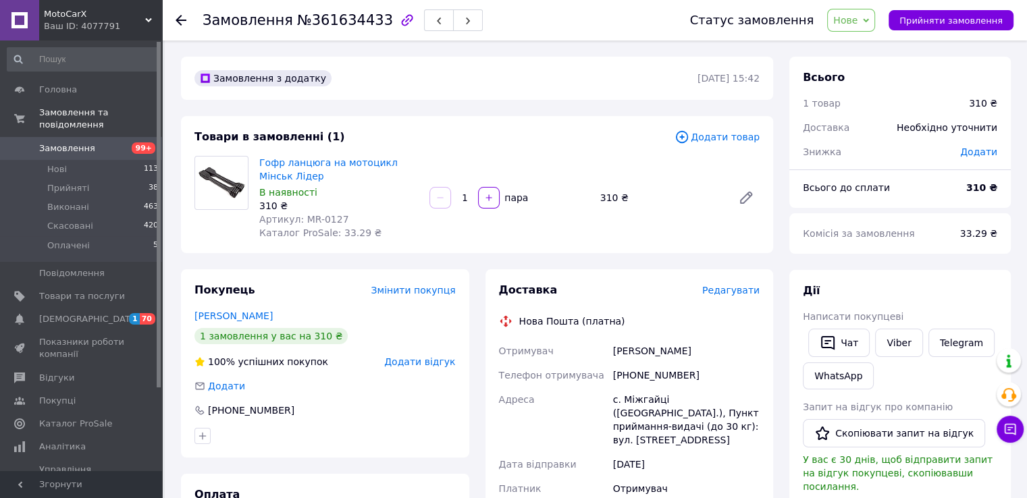
drag, startPoint x: 173, startPoint y: 17, endPoint x: 181, endPoint y: 16, distance: 8.1
click at [178, 17] on div "Замовлення №361634433 Статус замовлення Нове Прийнято Виконано Скасовано Оплаче…" at bounding box center [594, 20] width 865 height 40
click at [181, 16] on icon at bounding box center [180, 20] width 11 height 11
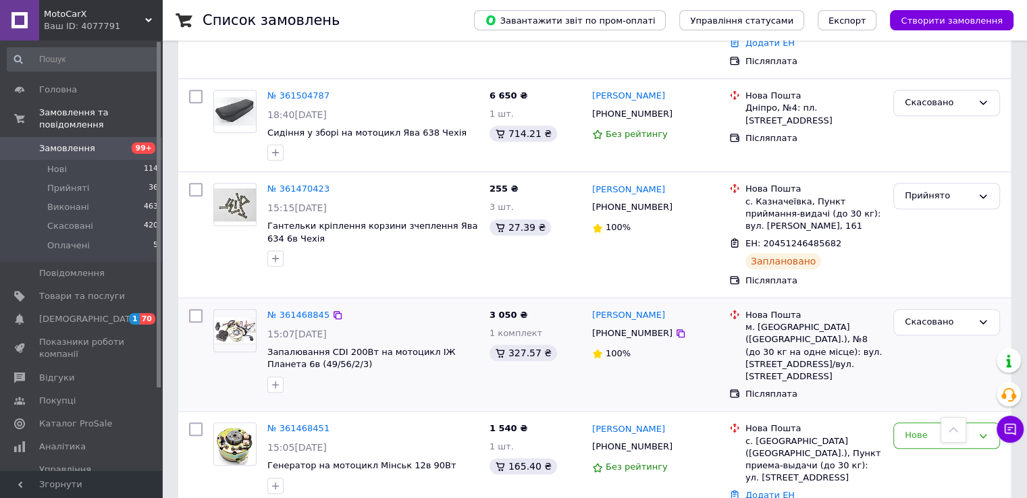
scroll to position [1215, 0]
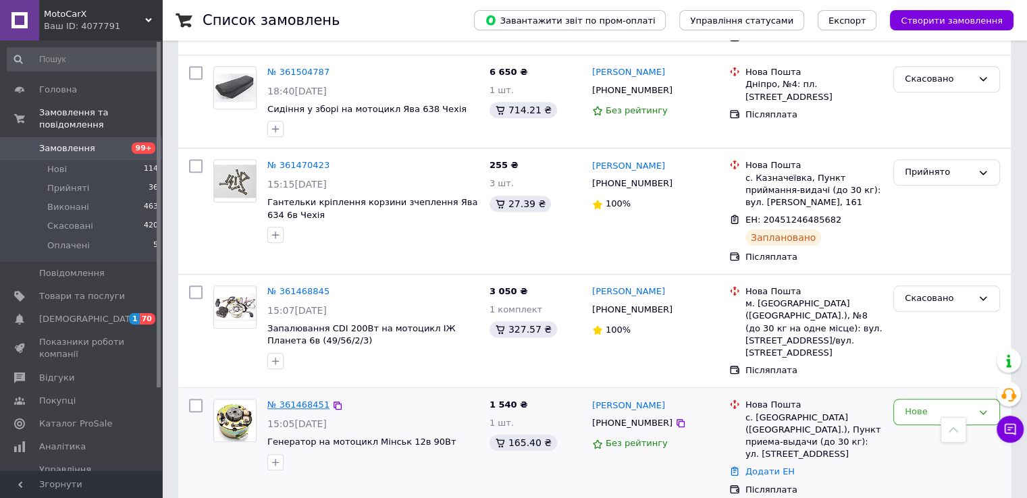
click at [281, 400] on link "№ 361468451" at bounding box center [298, 405] width 62 height 10
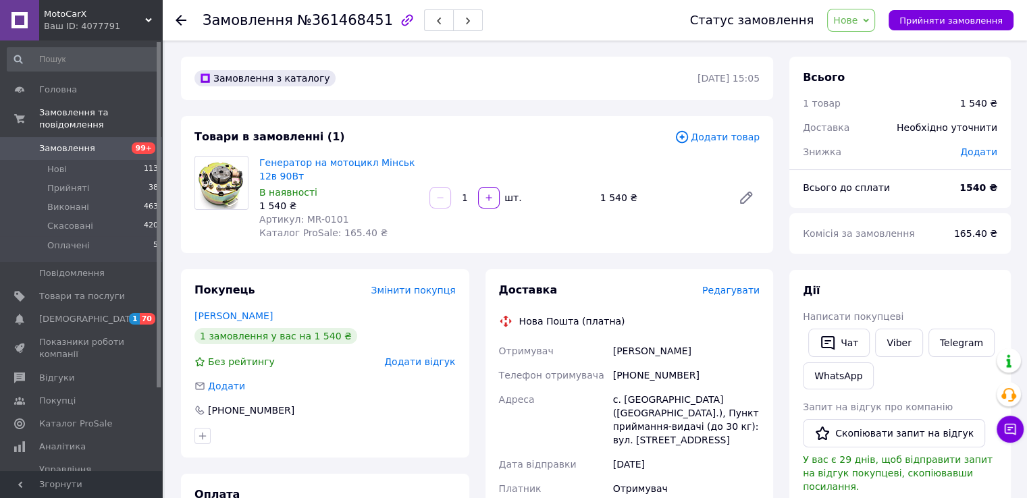
scroll to position [67, 0]
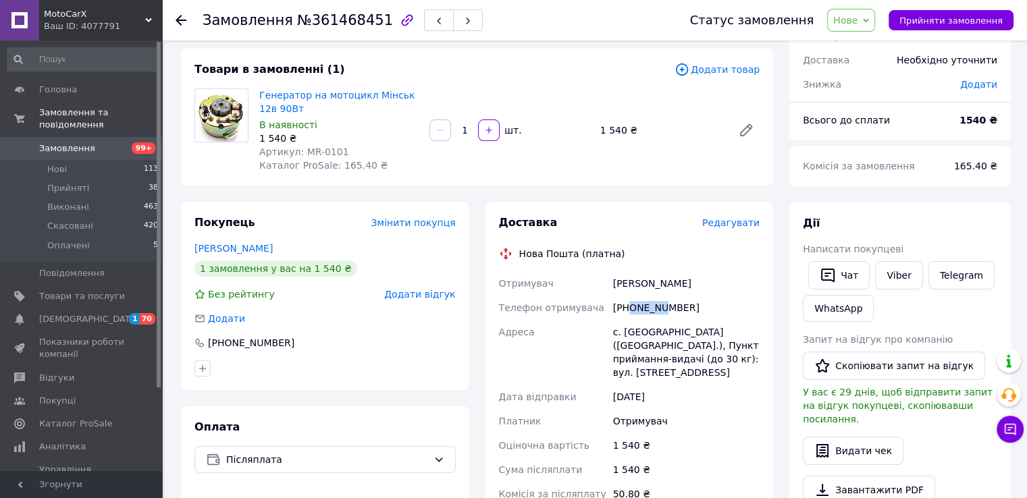
drag, startPoint x: 631, startPoint y: 306, endPoint x: 659, endPoint y: 317, distance: 29.7
click at [659, 317] on div "[PHONE_NUMBER]" at bounding box center [686, 308] width 152 height 24
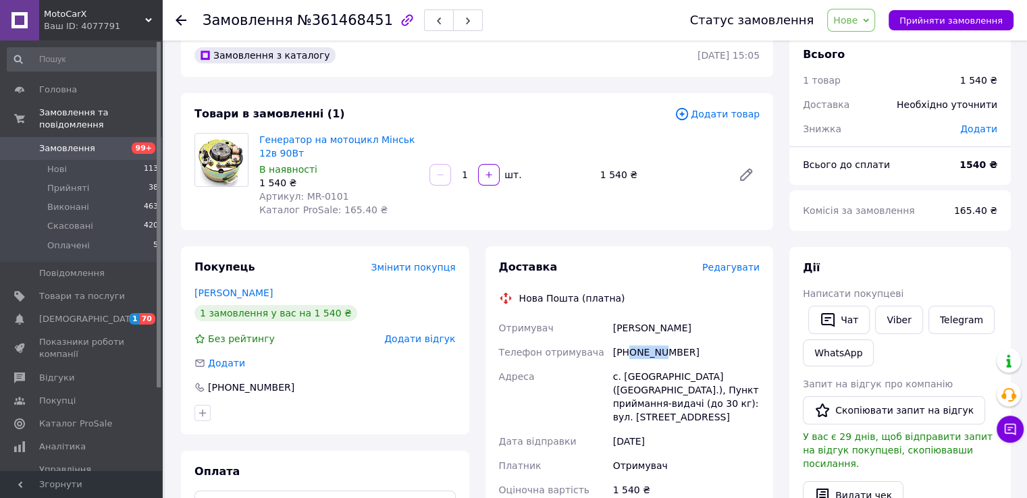
scroll to position [0, 0]
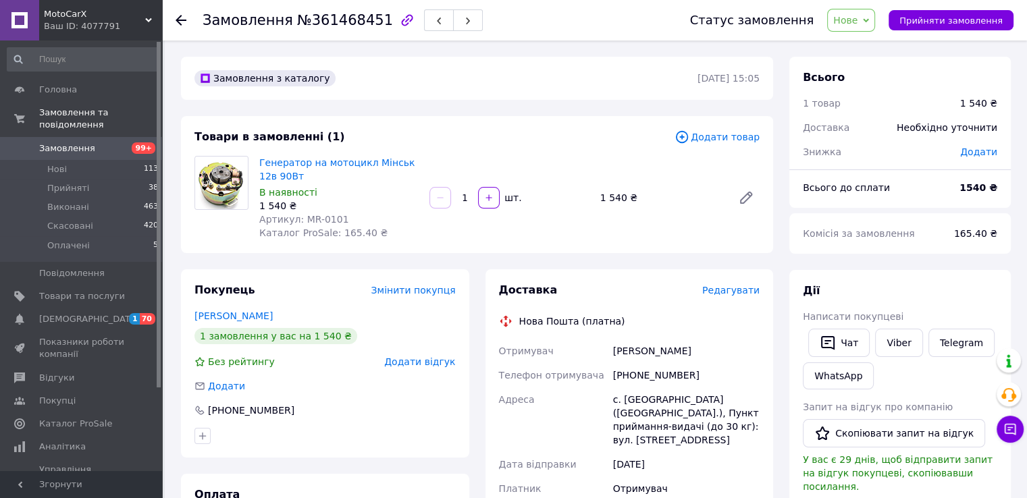
click at [197, 290] on span "Покупець" at bounding box center [224, 289] width 61 height 13
click at [220, 292] on span "Покупець" at bounding box center [224, 289] width 61 height 13
click at [281, 295] on div "Покупець Змінити покупця" at bounding box center [324, 291] width 261 height 16
drag, startPoint x: 629, startPoint y: 376, endPoint x: 676, endPoint y: 380, distance: 46.7
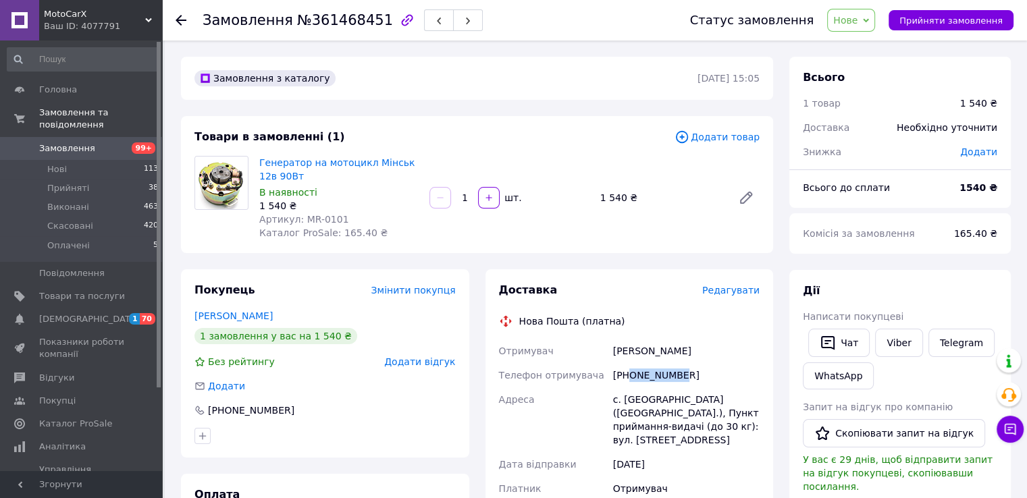
click at [676, 380] on div "[PHONE_NUMBER]" at bounding box center [686, 375] width 152 height 24
click at [680, 376] on div "[PHONE_NUMBER]" at bounding box center [686, 375] width 152 height 24
drag, startPoint x: 636, startPoint y: 376, endPoint x: 661, endPoint y: 382, distance: 25.0
click at [661, 382] on div "[PHONE_NUMBER]" at bounding box center [686, 375] width 152 height 24
click at [669, 377] on div "[PHONE_NUMBER]" at bounding box center [686, 375] width 152 height 24
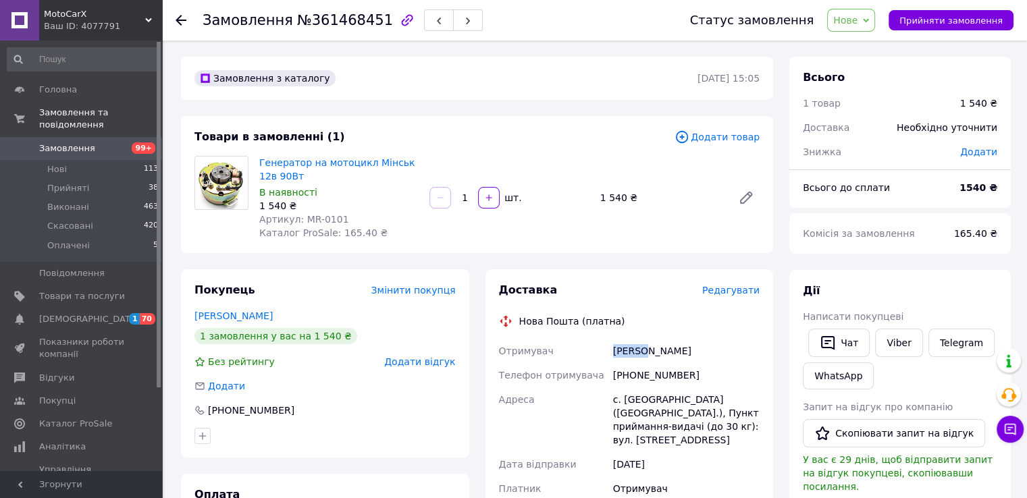
drag, startPoint x: 614, startPoint y: 353, endPoint x: 638, endPoint y: 355, distance: 24.4
click at [638, 355] on div "[PERSON_NAME]" at bounding box center [686, 351] width 152 height 24
drag, startPoint x: 649, startPoint y: 354, endPoint x: 660, endPoint y: 354, distance: 11.5
click at [660, 354] on div "[PERSON_NAME]" at bounding box center [686, 351] width 152 height 24
click at [667, 355] on div "[PERSON_NAME]" at bounding box center [686, 351] width 152 height 24
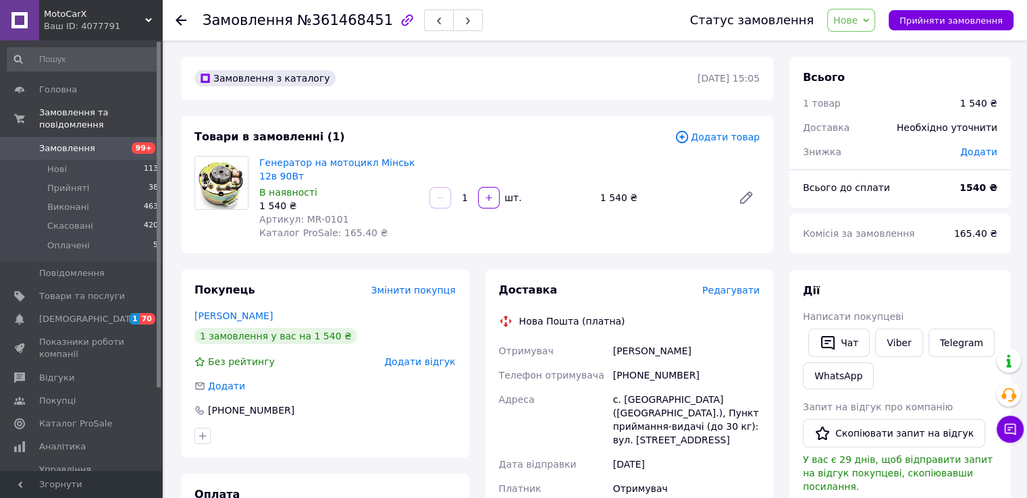
click at [178, 19] on use at bounding box center [180, 20] width 11 height 11
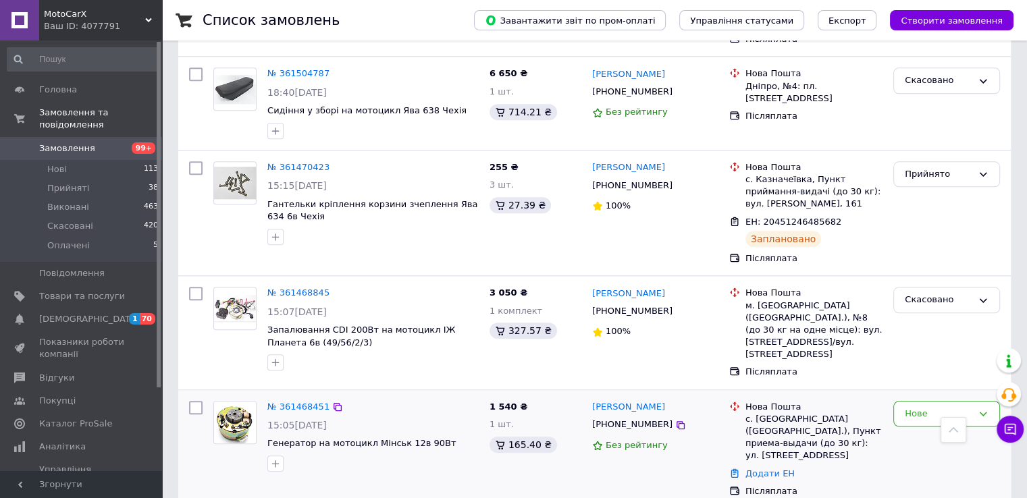
scroll to position [1417, 0]
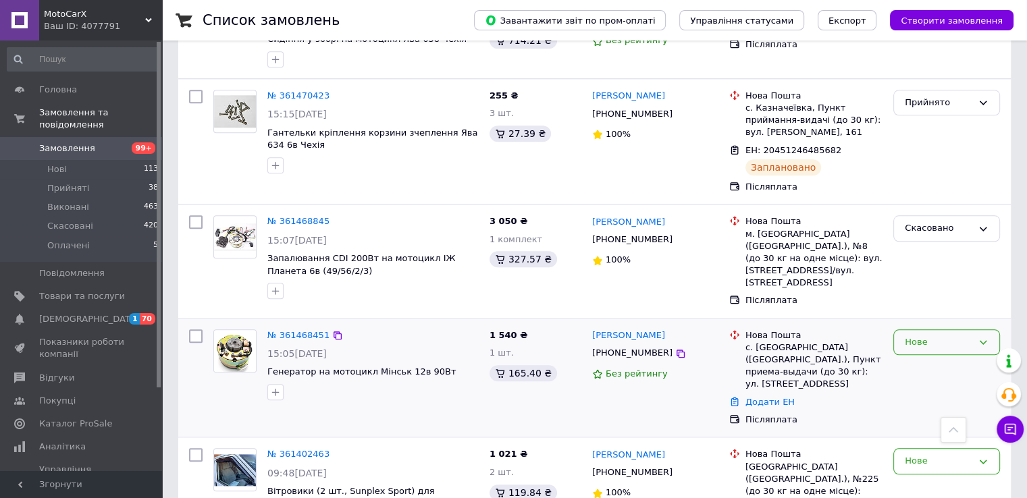
click at [935, 335] on div "Нове" at bounding box center [937, 342] width 67 height 14
click at [918, 407] on li "Скасовано" at bounding box center [946, 419] width 105 height 25
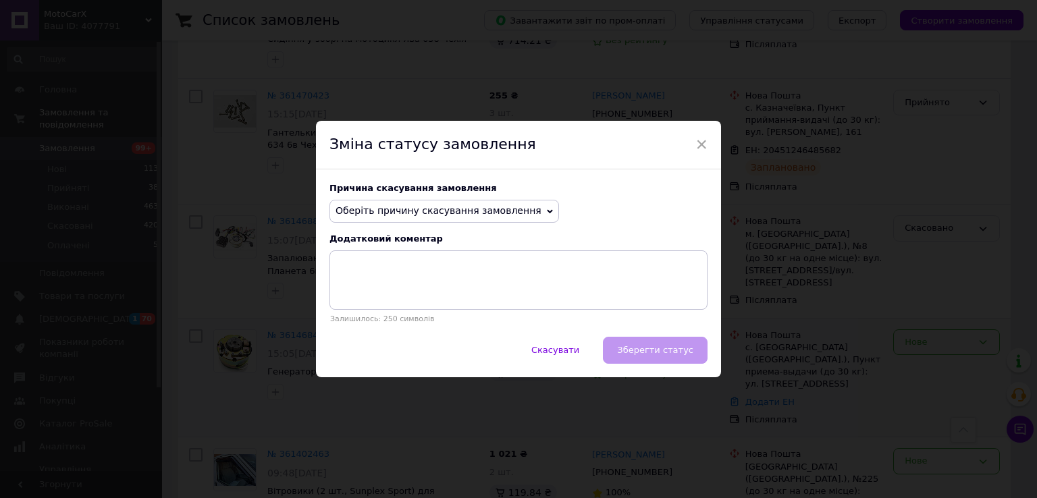
click at [458, 214] on span "Оберіть причину скасування замовлення" at bounding box center [438, 210] width 206 height 11
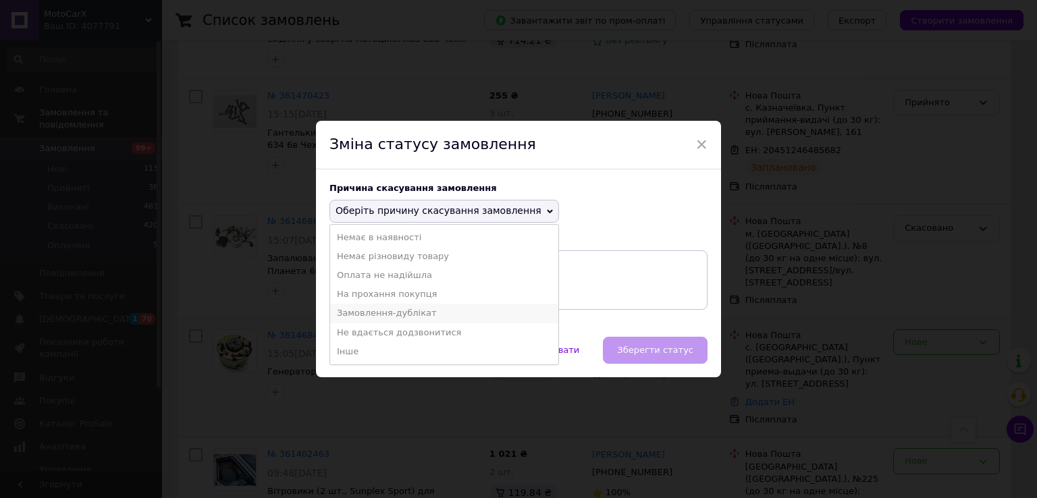
click at [359, 315] on li "Замовлення-дублікат" at bounding box center [444, 313] width 228 height 19
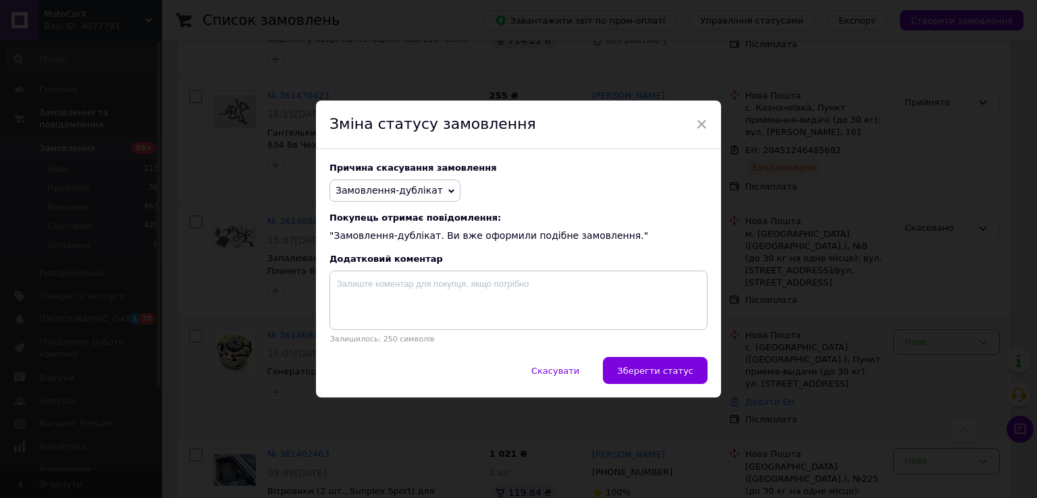
click at [423, 188] on span "Замовлення-дублікат" at bounding box center [388, 190] width 107 height 11
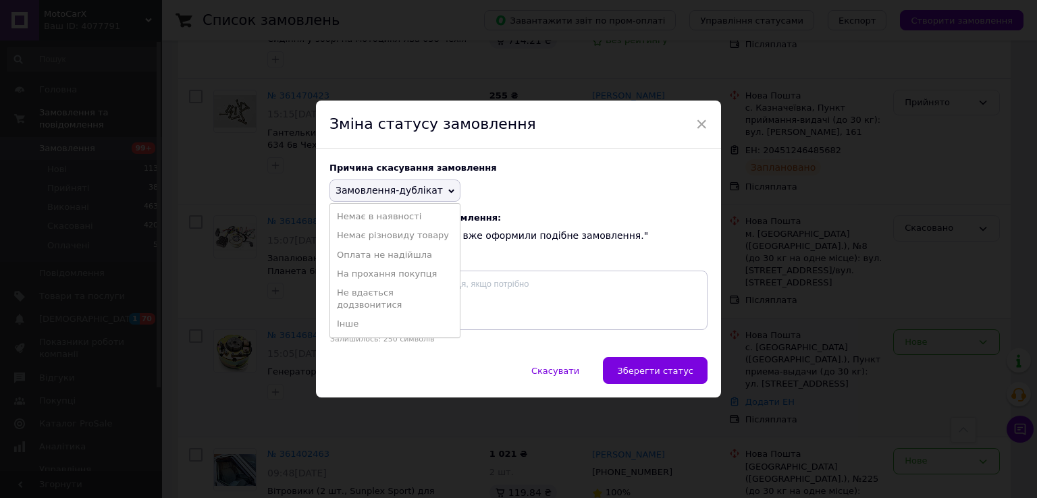
click at [408, 190] on span "Замовлення-дублікат" at bounding box center [388, 190] width 107 height 11
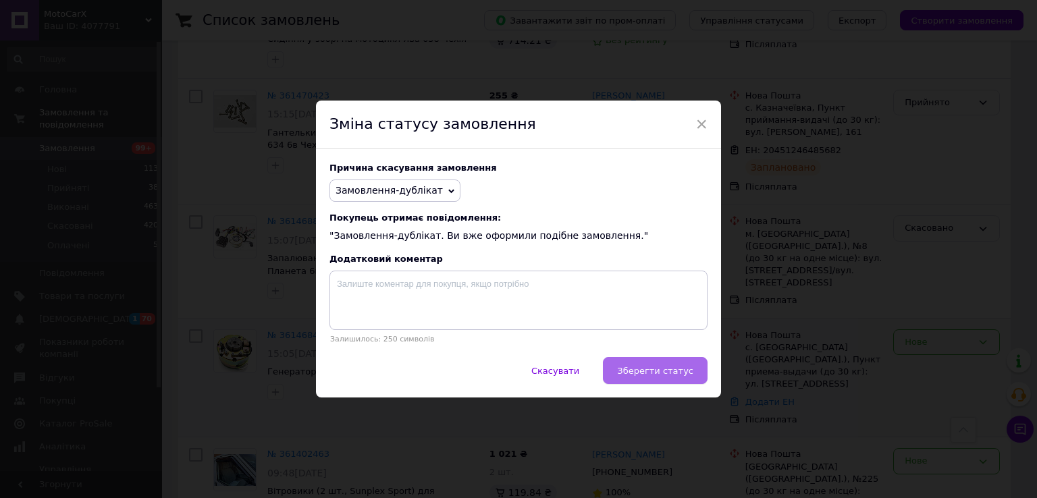
click at [650, 374] on span "Зберегти статус" at bounding box center [655, 371] width 76 height 10
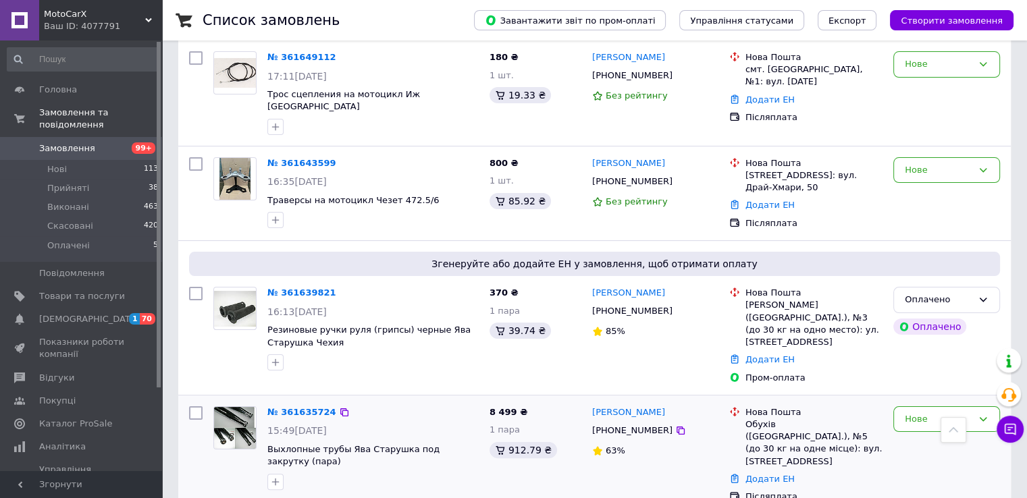
scroll to position [135, 0]
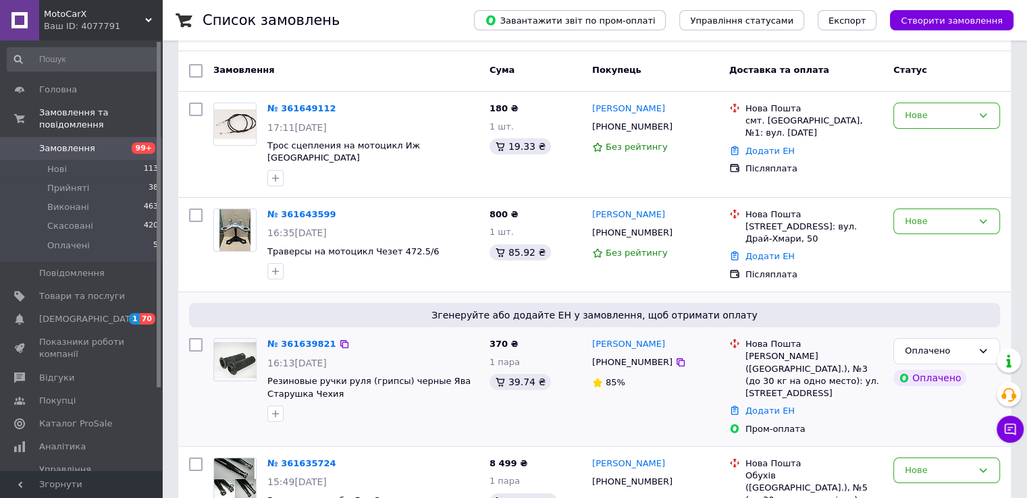
click at [232, 342] on img at bounding box center [235, 360] width 42 height 36
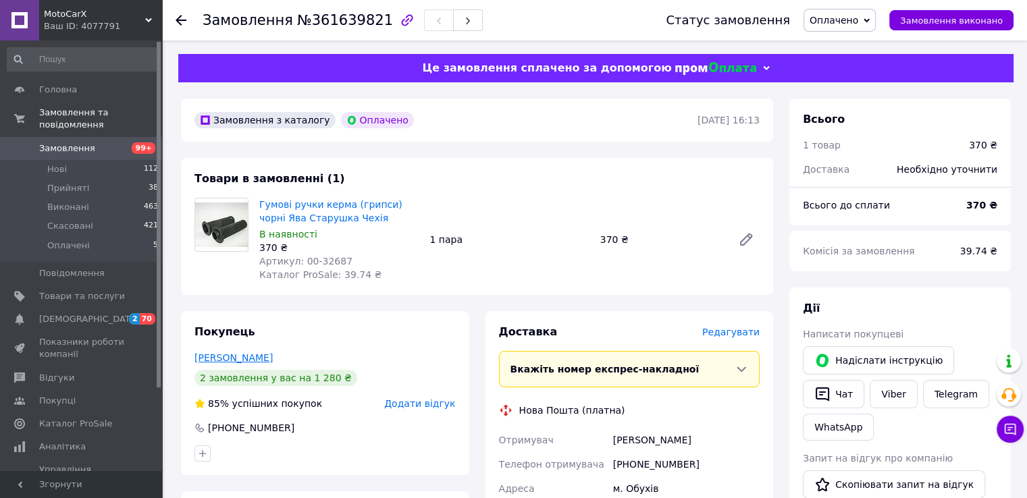
click at [235, 352] on link "[PERSON_NAME]" at bounding box center [233, 357] width 78 height 11
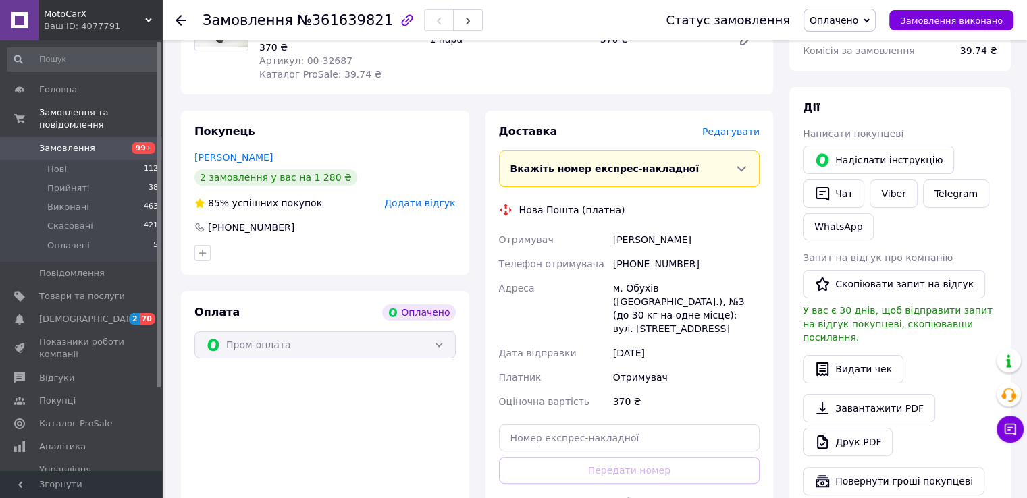
scroll to position [202, 0]
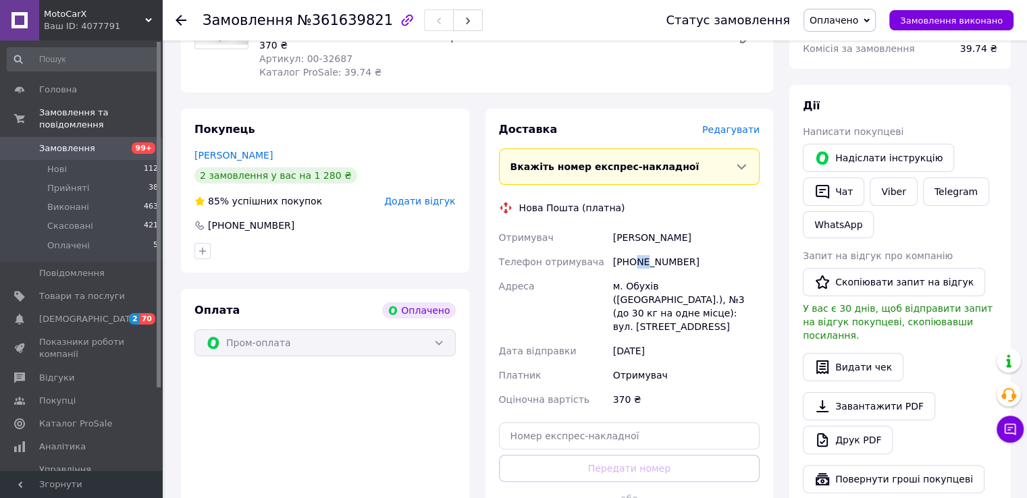
drag, startPoint x: 632, startPoint y: 263, endPoint x: 643, endPoint y: 266, distance: 11.1
click at [643, 266] on div "[PHONE_NUMBER]" at bounding box center [686, 262] width 152 height 24
drag, startPoint x: 659, startPoint y: 264, endPoint x: 672, endPoint y: 265, distance: 12.8
click at [672, 265] on div "[PHONE_NUMBER]" at bounding box center [686, 262] width 152 height 24
drag, startPoint x: 631, startPoint y: 263, endPoint x: 661, endPoint y: 269, distance: 30.3
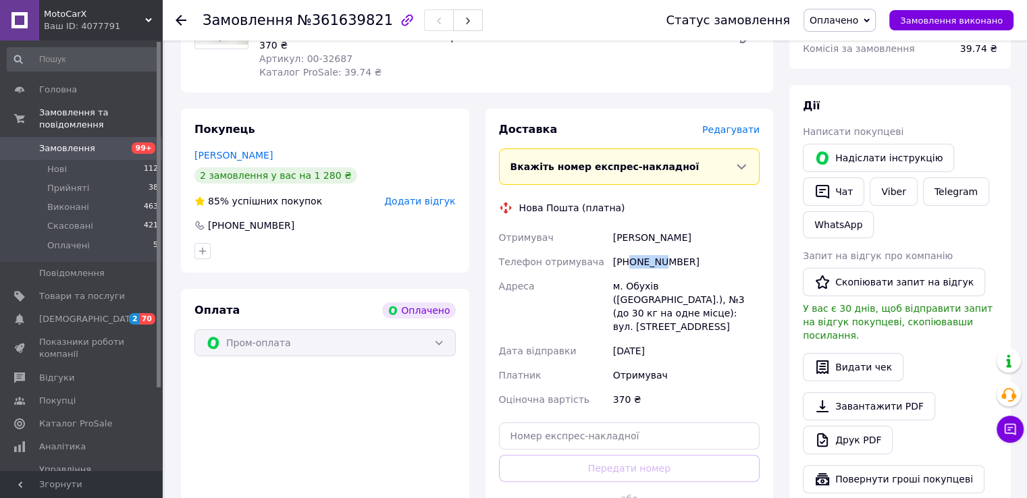
click at [661, 269] on div "[PHONE_NUMBER]" at bounding box center [686, 262] width 152 height 24
click at [668, 266] on div "[PHONE_NUMBER]" at bounding box center [686, 262] width 152 height 24
drag, startPoint x: 722, startPoint y: 288, endPoint x: 740, endPoint y: 287, distance: 18.9
click at [740, 287] on div "м. Обухів ([GEOGRAPHIC_DATA].), №3 (до 30 кг на одне місце): вул. [STREET_ADDRE…" at bounding box center [686, 306] width 152 height 65
click at [746, 290] on div "м. Обухів ([GEOGRAPHIC_DATA].), №3 (до 30 кг на одне місце): вул. [STREET_ADDRE…" at bounding box center [686, 306] width 152 height 65
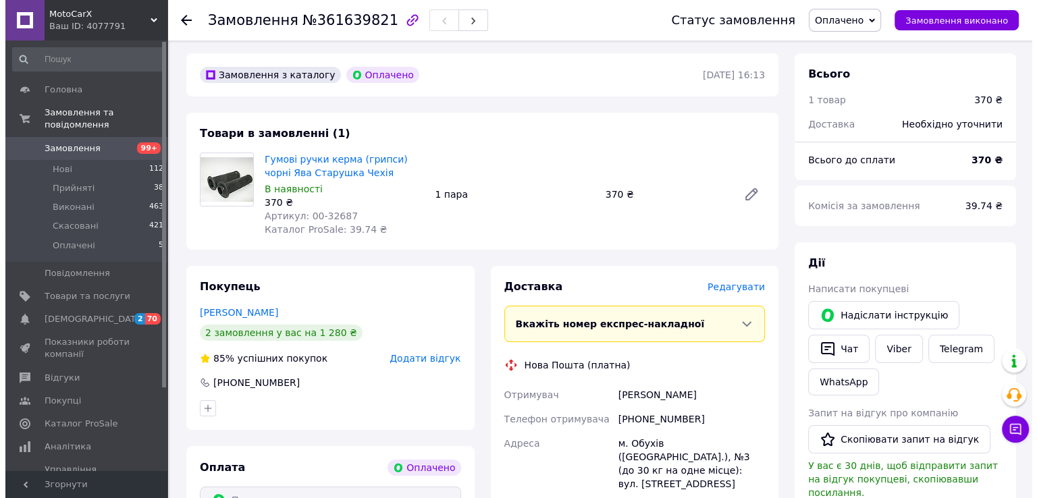
scroll to position [67, 0]
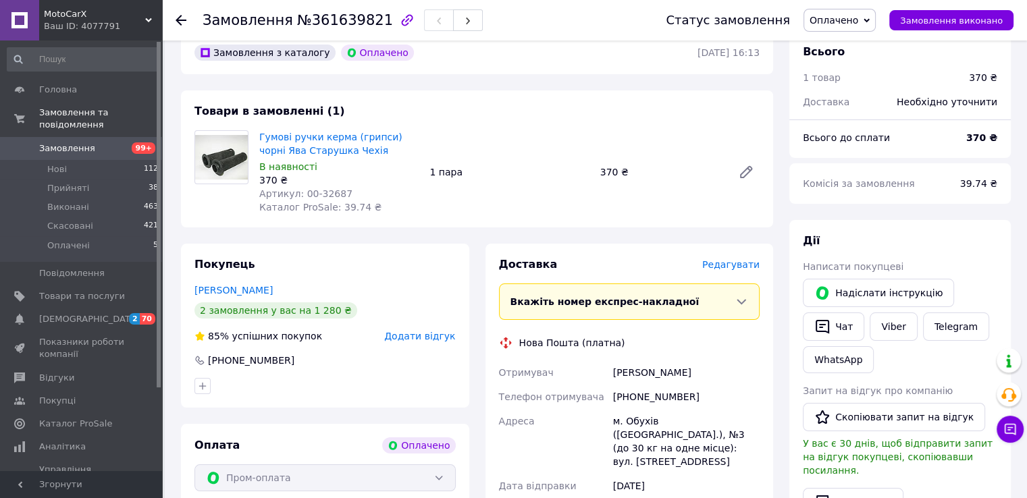
click at [729, 271] on div "Редагувати" at bounding box center [730, 264] width 57 height 13
click at [726, 270] on span "Редагувати" at bounding box center [730, 264] width 57 height 11
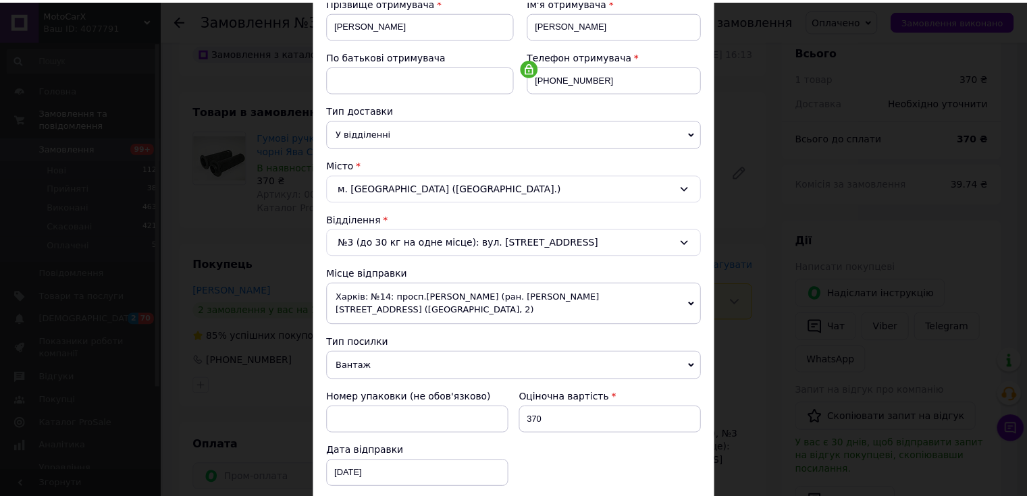
scroll to position [394, 0]
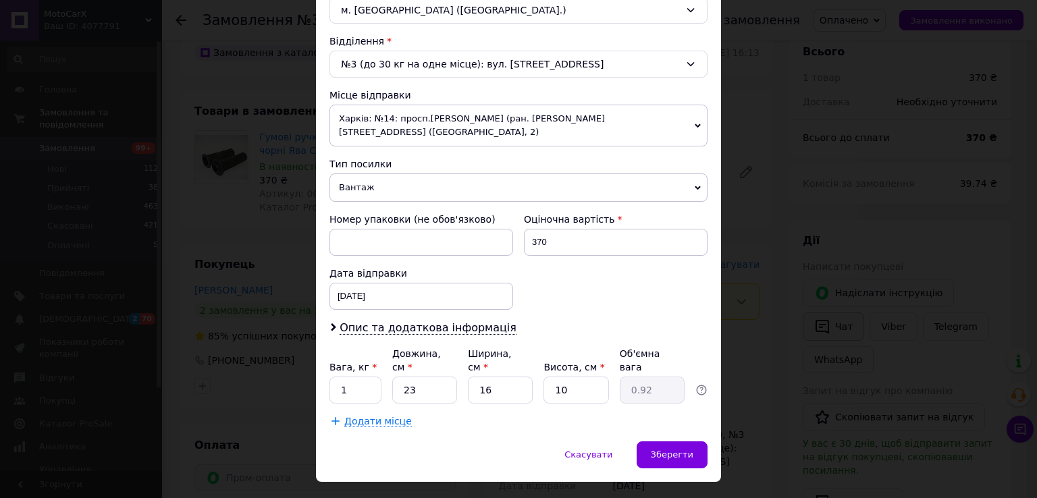
click at [813, 317] on div "× Редагування доставки Спосіб доставки Нова Пошта (платна) Платник Отримувач Ві…" at bounding box center [518, 249] width 1037 height 498
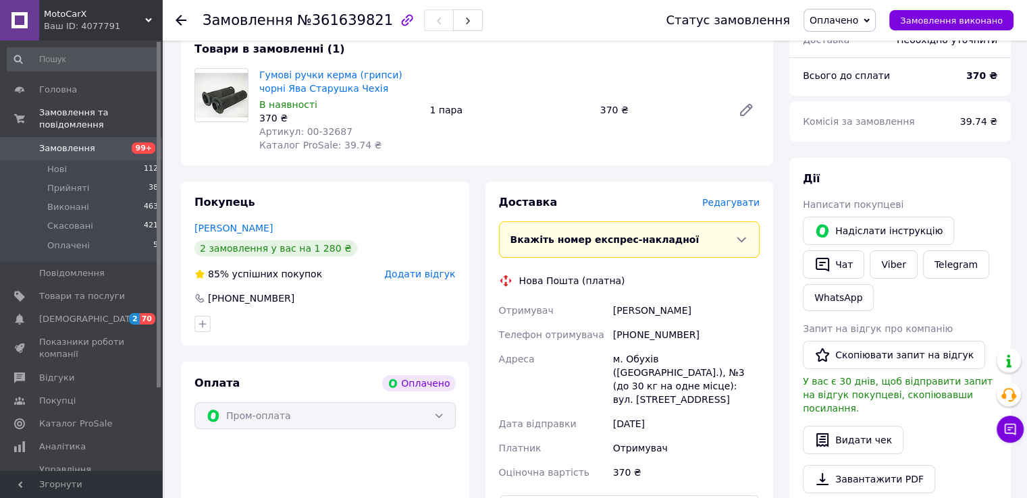
scroll to position [337, 0]
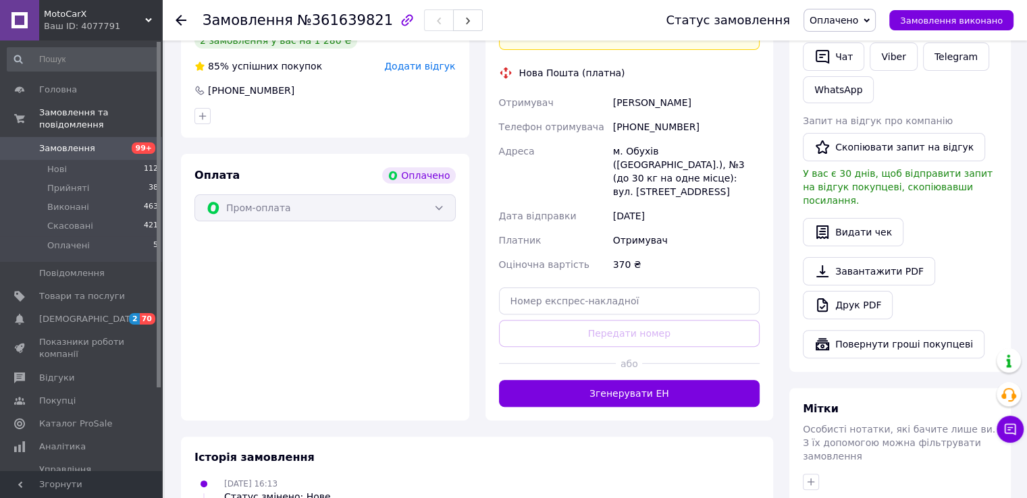
click at [624, 384] on button "Згенерувати ЕН" at bounding box center [629, 393] width 261 height 27
click at [858, 25] on span "Оплачено" at bounding box center [833, 20] width 49 height 11
click at [865, 47] on li "Прийнято" at bounding box center [839, 47] width 71 height 20
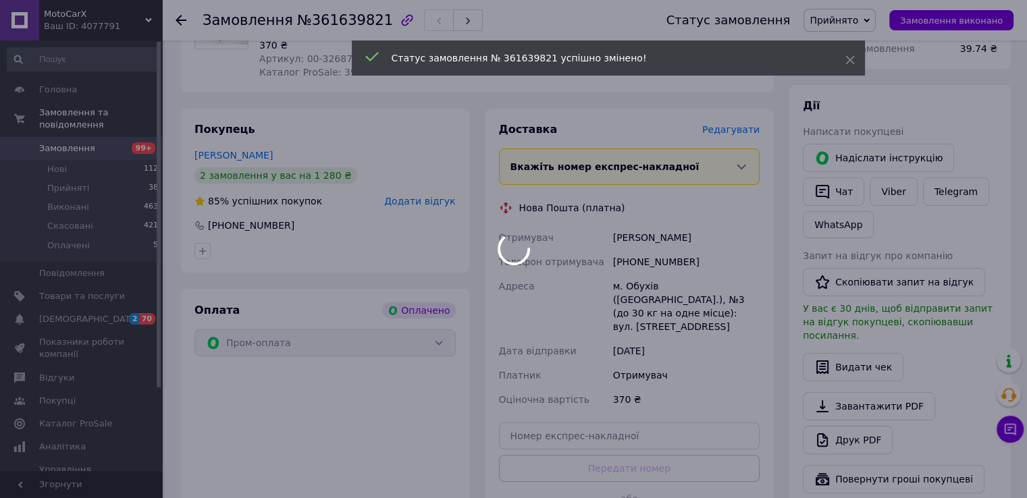
scroll to position [202, 0]
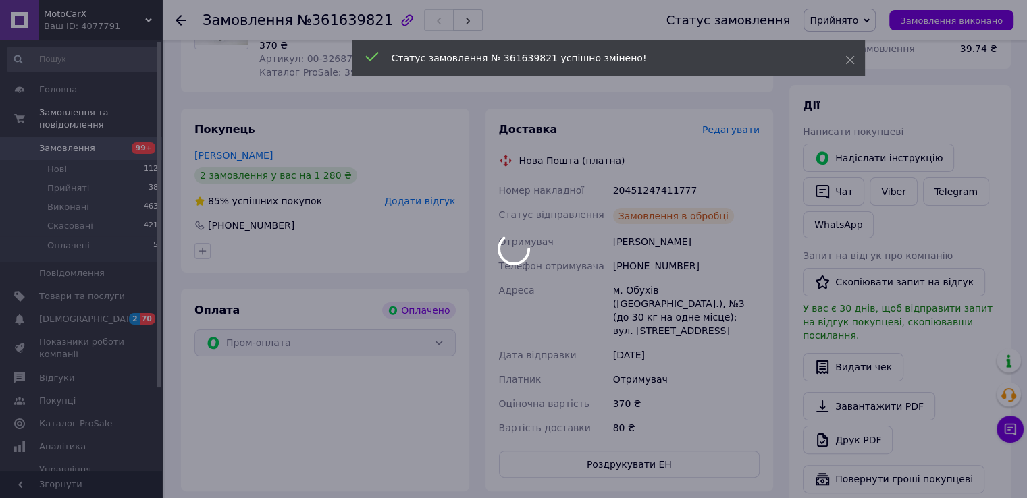
click at [653, 182] on div "20451247411777" at bounding box center [686, 190] width 152 height 24
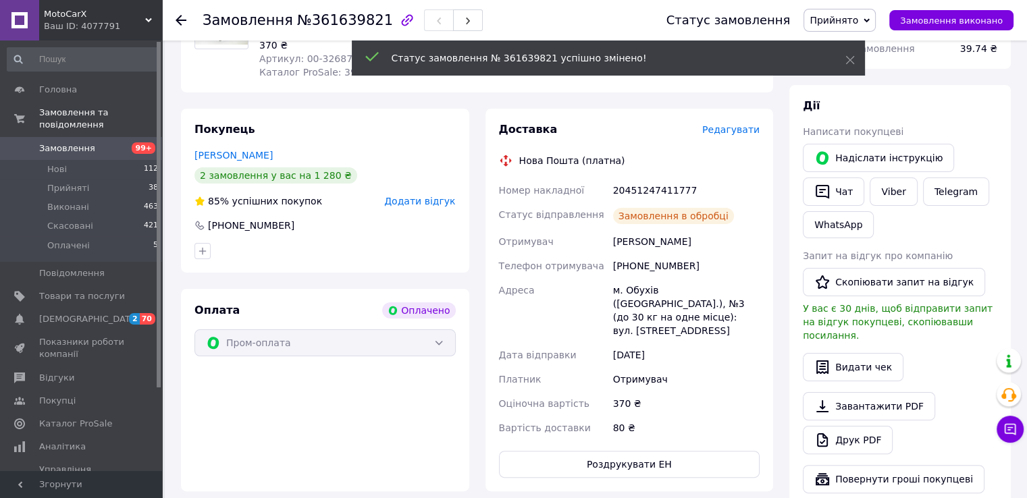
click at [655, 196] on div "20451247411777" at bounding box center [686, 190] width 152 height 24
copy div "20451247411777"
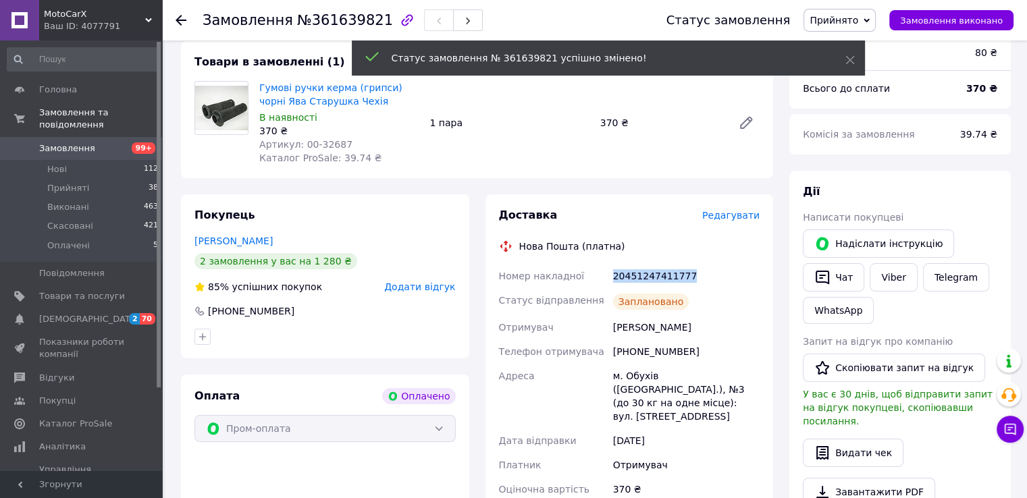
scroll to position [0, 0]
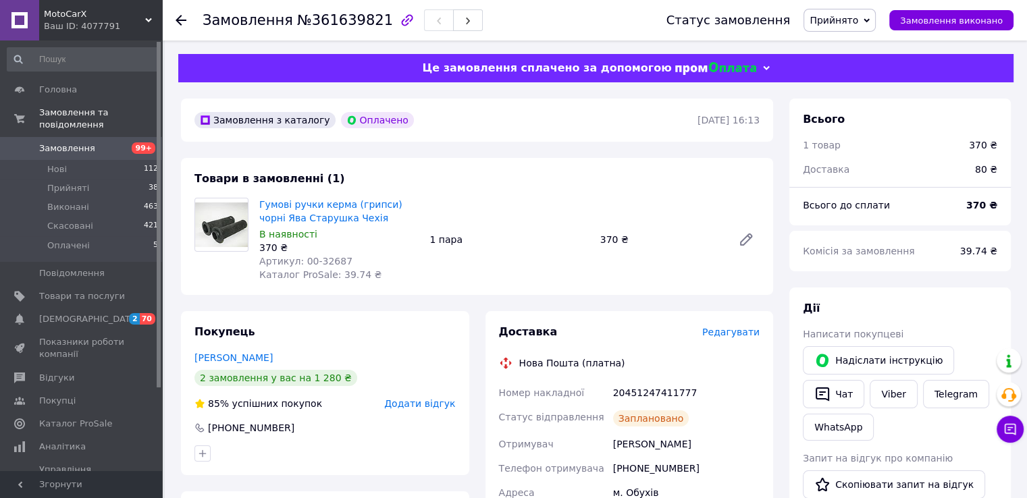
click at [306, 263] on span "Артикул: 00-32687" at bounding box center [305, 261] width 93 height 11
copy span "00-32687"
drag, startPoint x: 306, startPoint y: 263, endPoint x: 325, endPoint y: 263, distance: 18.9
click at [325, 263] on span "Артикул: 00-32687" at bounding box center [305, 261] width 93 height 11
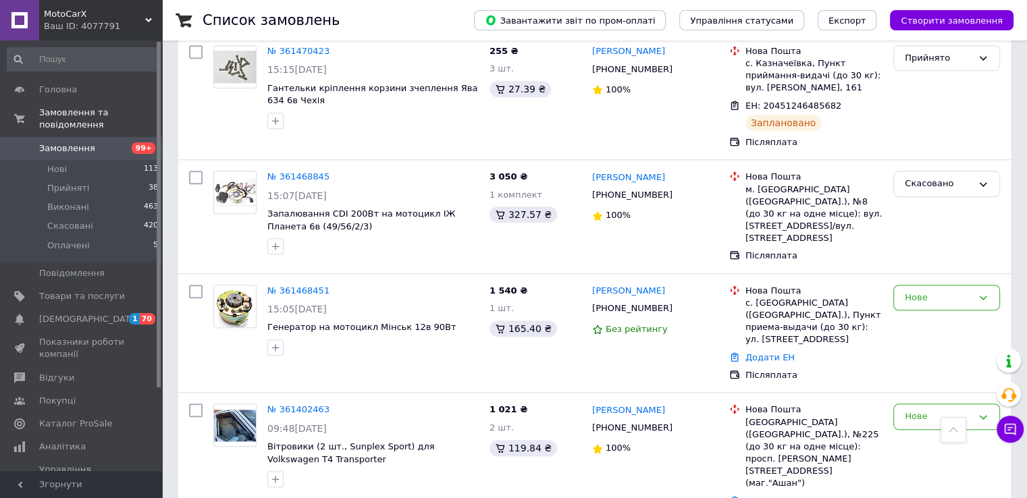
scroll to position [1485, 0]
